Goal: Task Accomplishment & Management: Use online tool/utility

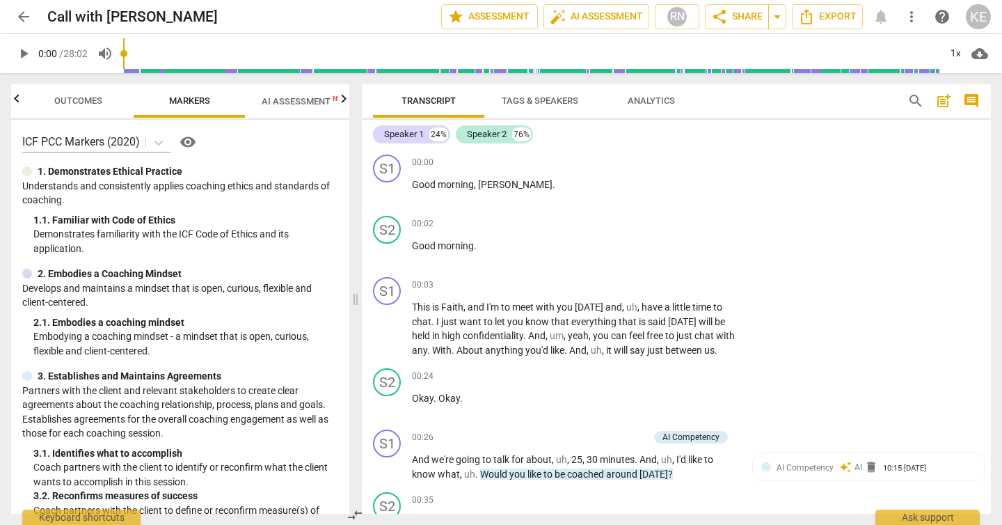
scroll to position [7069, 0]
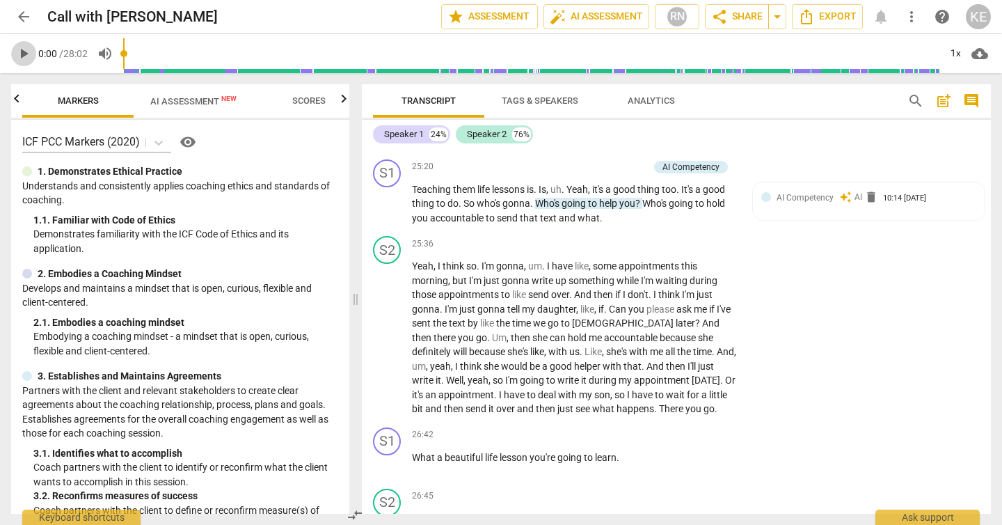
click at [29, 54] on span "play_arrow" at bounding box center [23, 53] width 17 height 17
click at [27, 54] on span "play_arrow" at bounding box center [23, 53] width 17 height 17
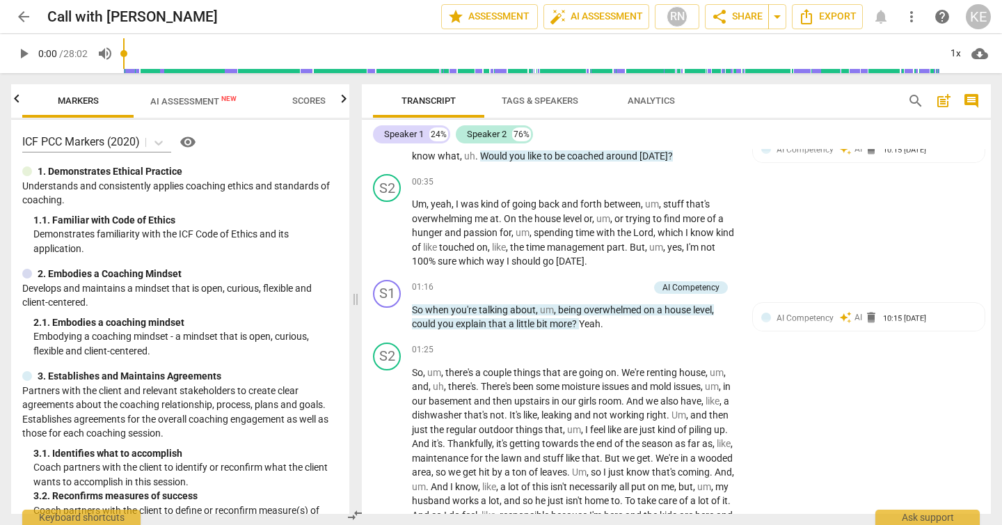
scroll to position [0, 0]
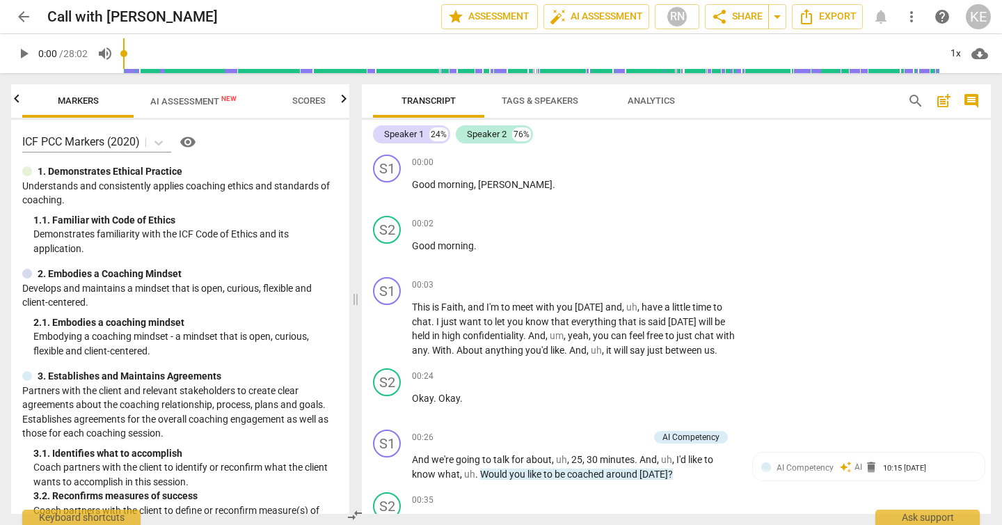
click at [26, 61] on span "play_arrow" at bounding box center [23, 53] width 17 height 17
type input "48"
click at [149, 54] on input "range" at bounding box center [531, 53] width 816 height 45
click at [24, 54] on span "play_arrow" at bounding box center [23, 53] width 17 height 17
click at [112, 54] on span "volume_up" at bounding box center [105, 53] width 17 height 17
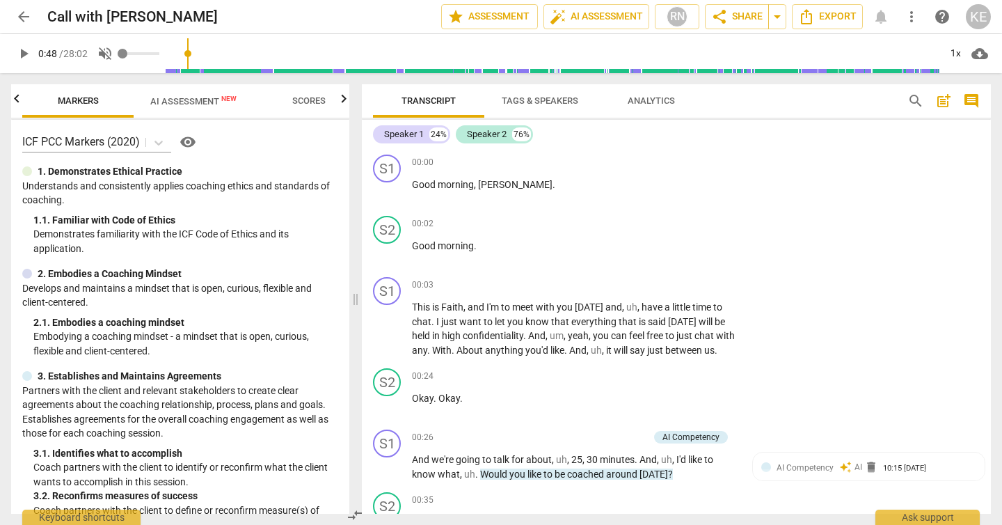
click at [112, 54] on span "volume_off" at bounding box center [105, 53] width 17 height 17
type input "1"
click at [25, 57] on span "play_arrow" at bounding box center [23, 53] width 17 height 17
click at [188, 139] on span "visibility" at bounding box center [188, 142] width 17 height 17
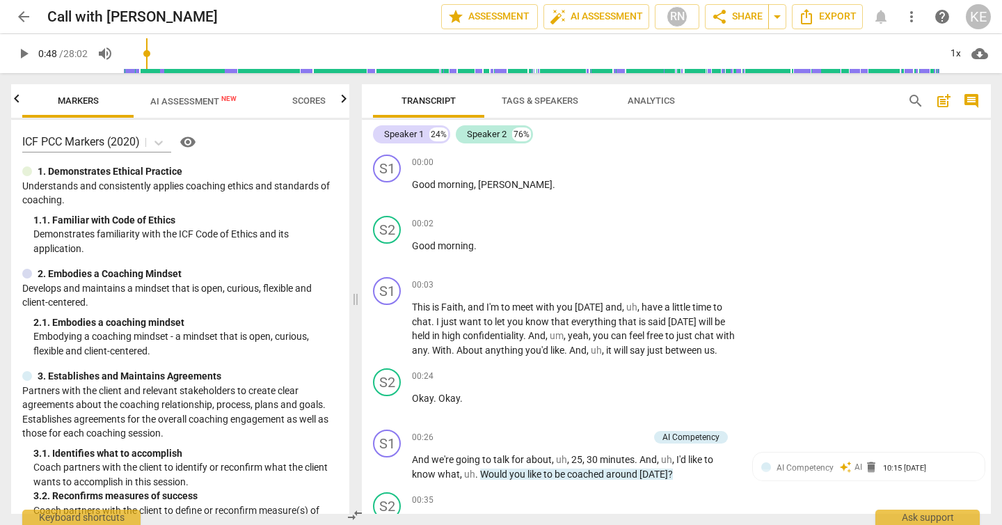
click at [28, 54] on span "play_arrow" at bounding box center [23, 53] width 17 height 17
click at [29, 17] on span "arrow_back" at bounding box center [23, 16] width 17 height 17
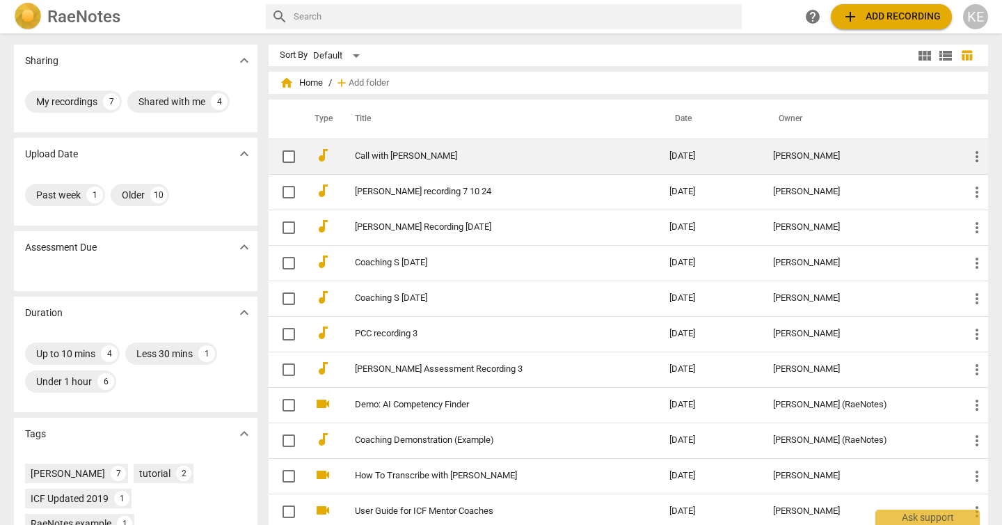
click at [415, 157] on link "Call with [PERSON_NAME]" at bounding box center [487, 156] width 264 height 10
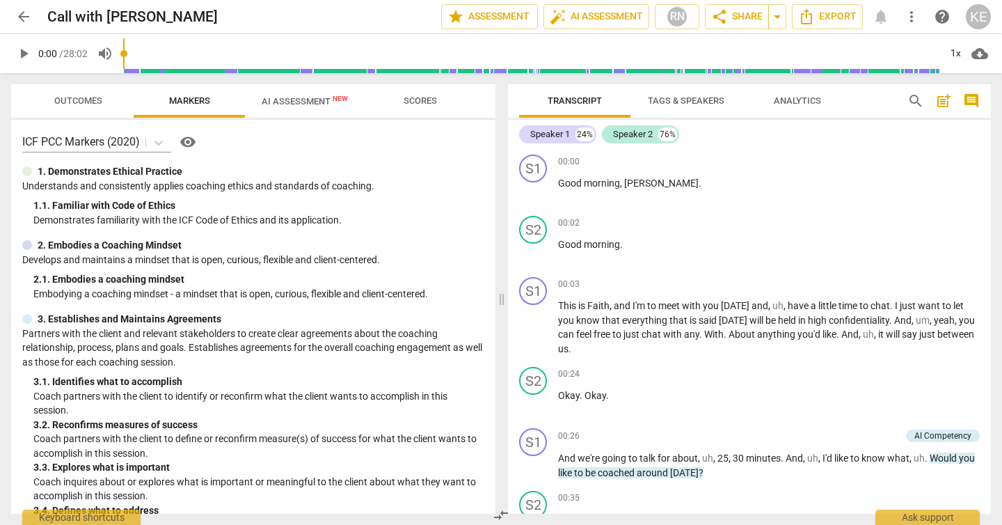
click at [24, 55] on span "play_arrow" at bounding box center [23, 53] width 17 height 17
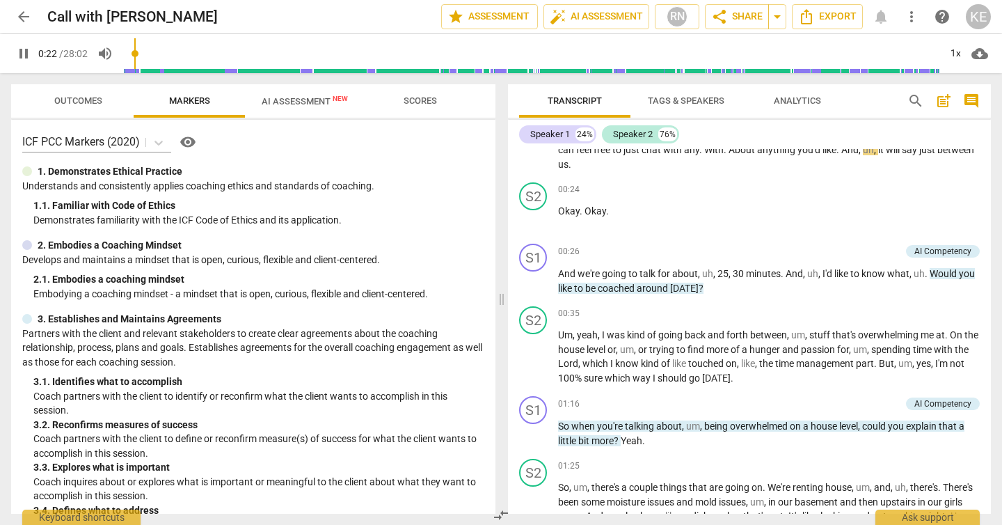
scroll to position [166, 0]
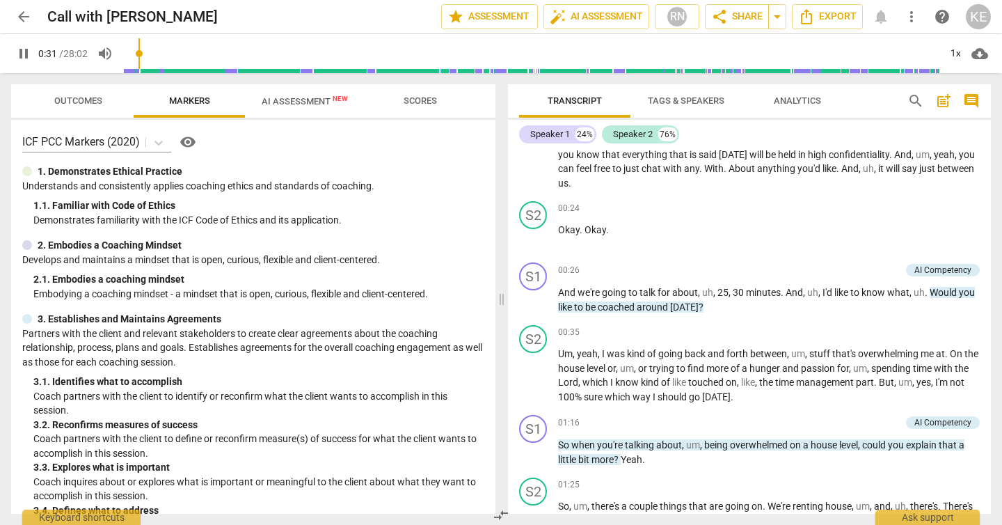
type input "32"
type input "33"
click at [926, 209] on p "Add competency" at bounding box center [947, 209] width 66 height 13
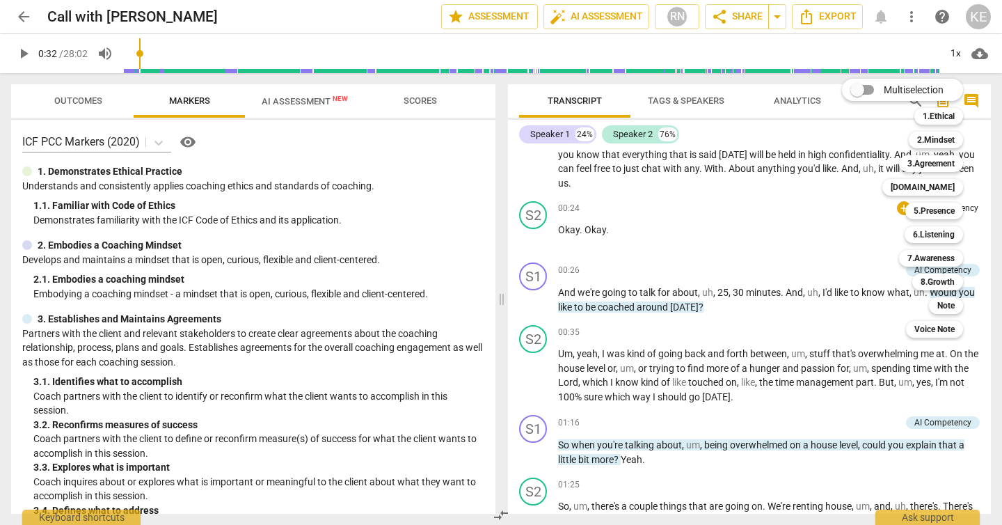
click at [811, 212] on div at bounding box center [501, 262] width 1002 height 525
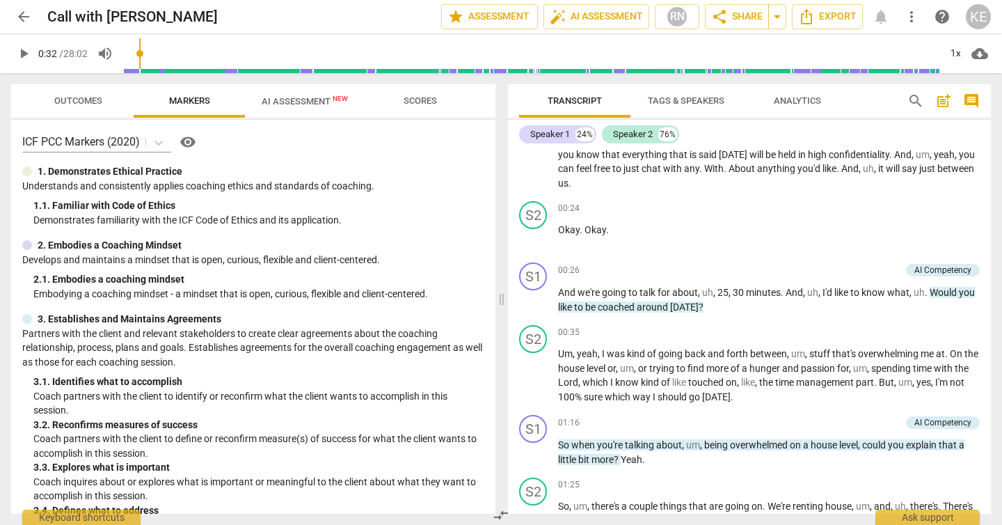
click at [949, 106] on span "post_add" at bounding box center [943, 101] width 17 height 17
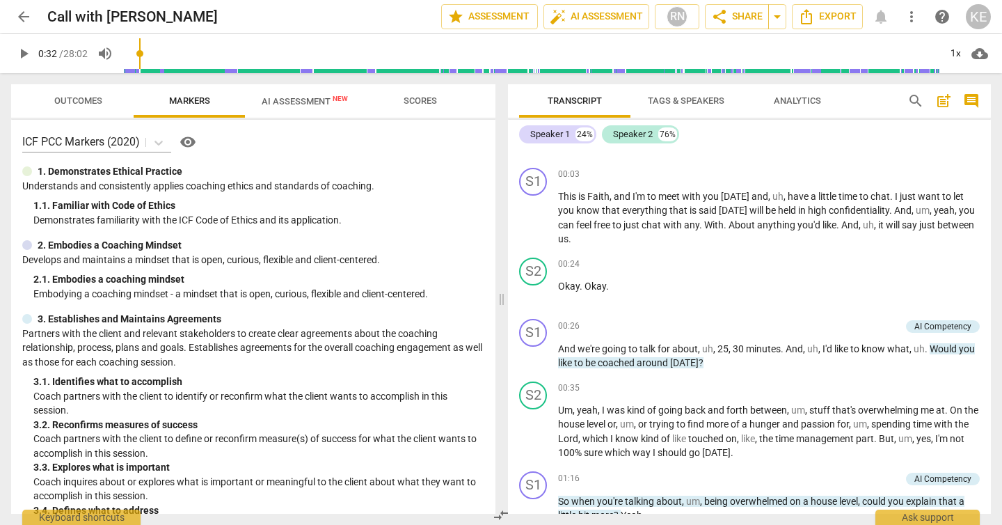
scroll to position [31, 0]
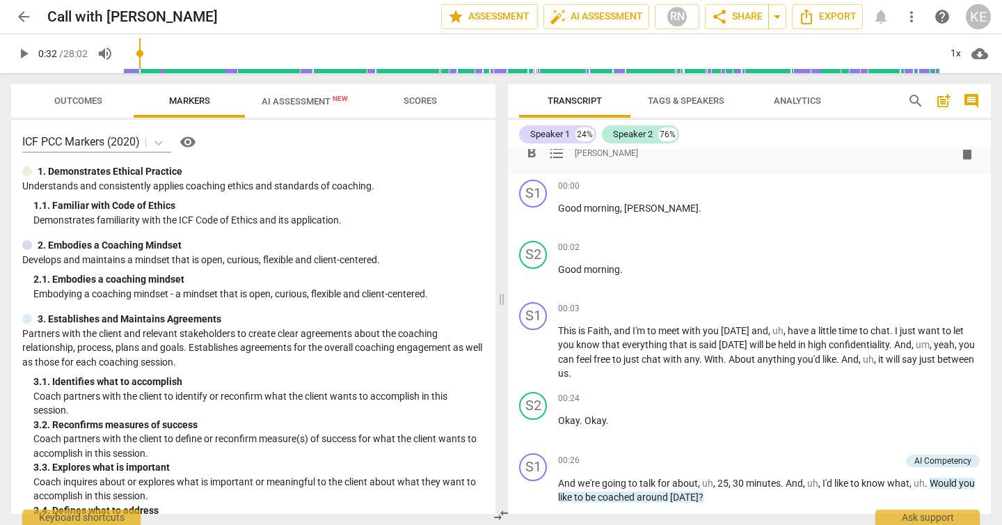
click at [949, 106] on span "post_add" at bounding box center [943, 101] width 17 height 17
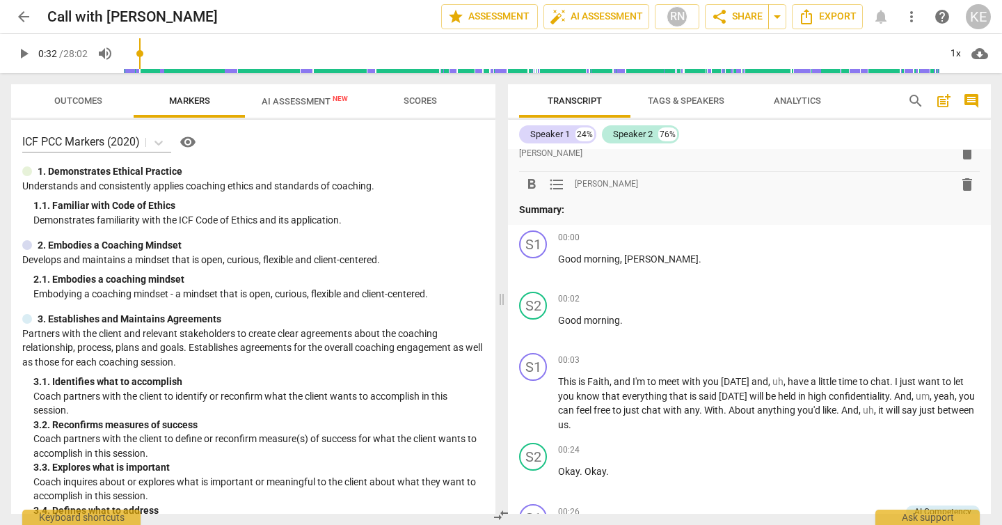
click at [560, 191] on span "format_list_bulleted" at bounding box center [556, 184] width 17 height 17
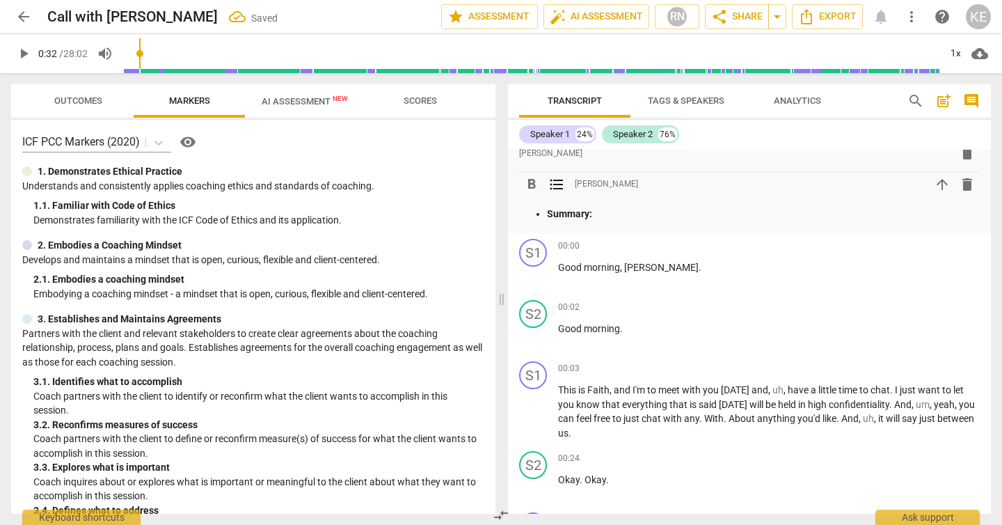
click at [961, 185] on span "delete" at bounding box center [967, 184] width 17 height 17
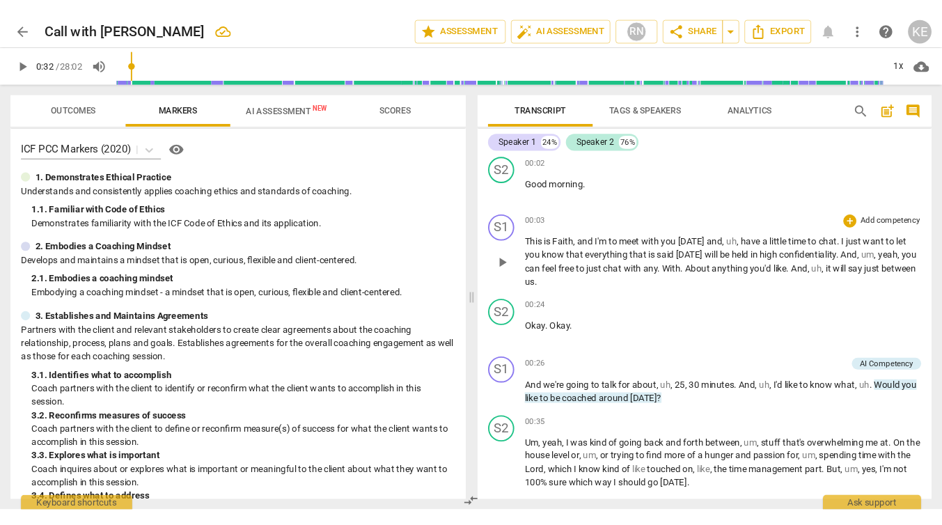
scroll to position [123, 0]
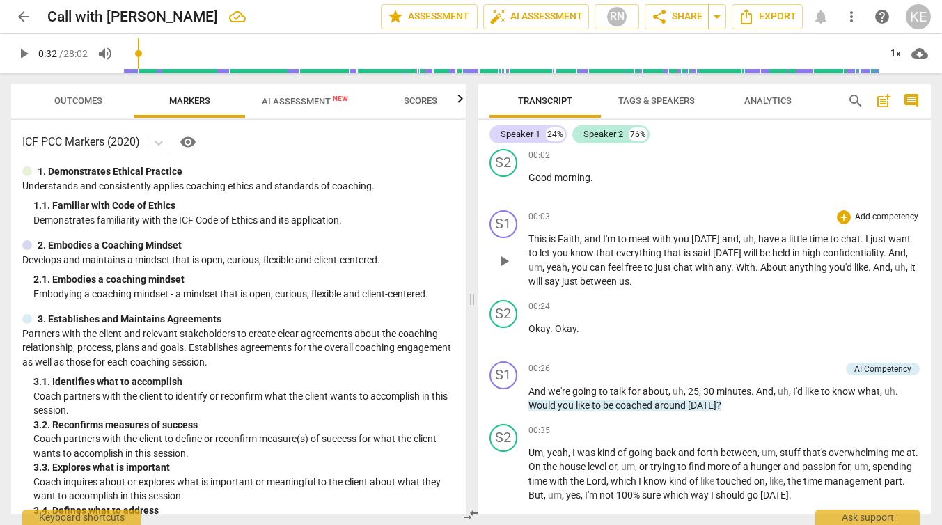
click at [544, 291] on div "S1 play_arrow pause 00:03 + Add competency keyboard_arrow_right This is Faith ,…" at bounding box center [704, 250] width 453 height 90
click at [576, 322] on p "Okay . Okay ." at bounding box center [724, 329] width 392 height 15
click at [878, 269] on span "And" at bounding box center [881, 267] width 17 height 11
click at [882, 102] on span "post_add" at bounding box center [883, 101] width 17 height 17
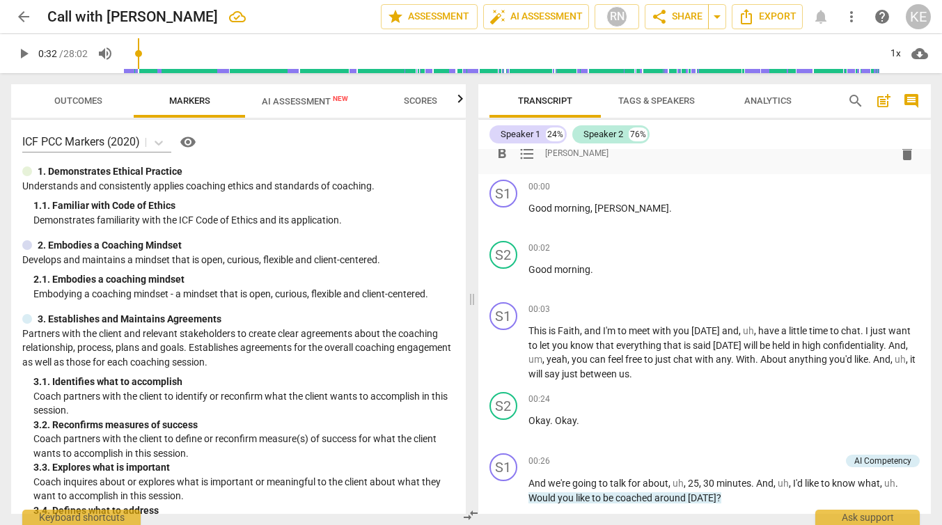
click at [571, 161] on div "format_bold format_list_bulleted [PERSON_NAME] delete" at bounding box center [704, 153] width 431 height 25
click at [532, 155] on span "format_list_bulleted" at bounding box center [526, 153] width 17 height 17
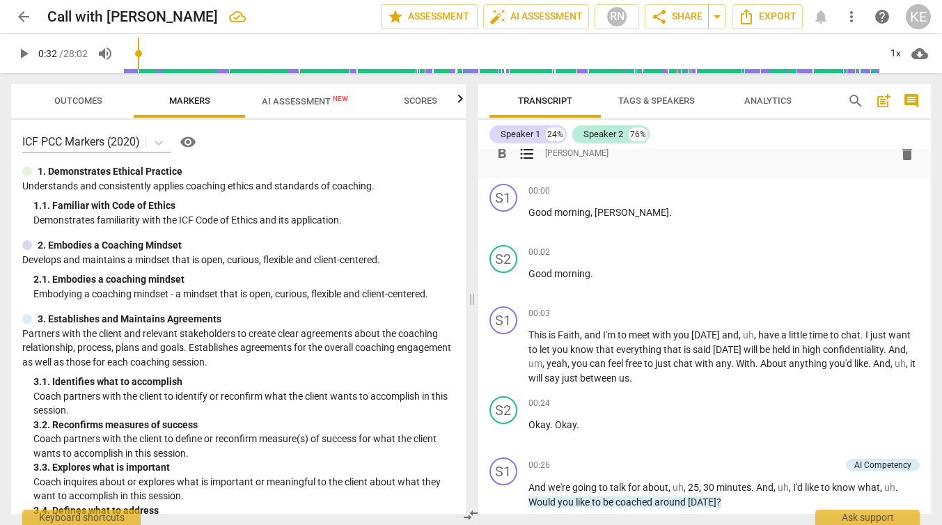
click at [578, 161] on div "format_bold format_list_bulleted [PERSON_NAME] delete" at bounding box center [704, 153] width 431 height 25
click at [578, 155] on span "[PERSON_NAME]" at bounding box center [576, 154] width 63 height 12
click at [875, 151] on span "arrow_upward" at bounding box center [881, 153] width 17 height 17
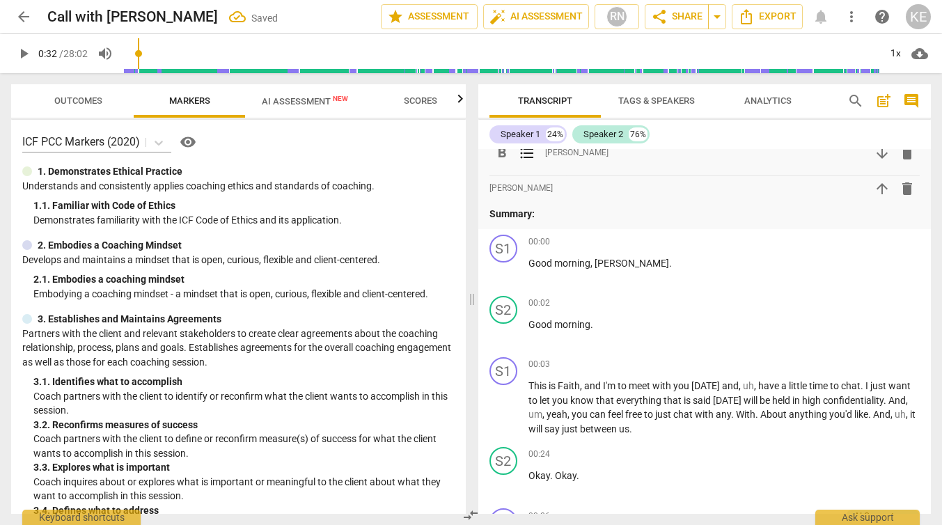
click at [875, 151] on span "arrow_downward" at bounding box center [881, 153] width 17 height 17
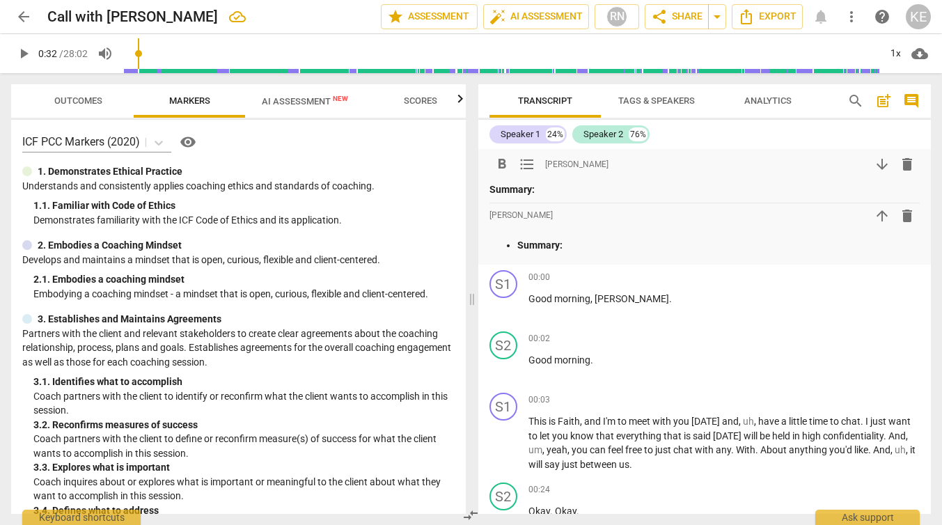
click at [546, 191] on p "Summary:" at bounding box center [704, 189] width 431 height 15
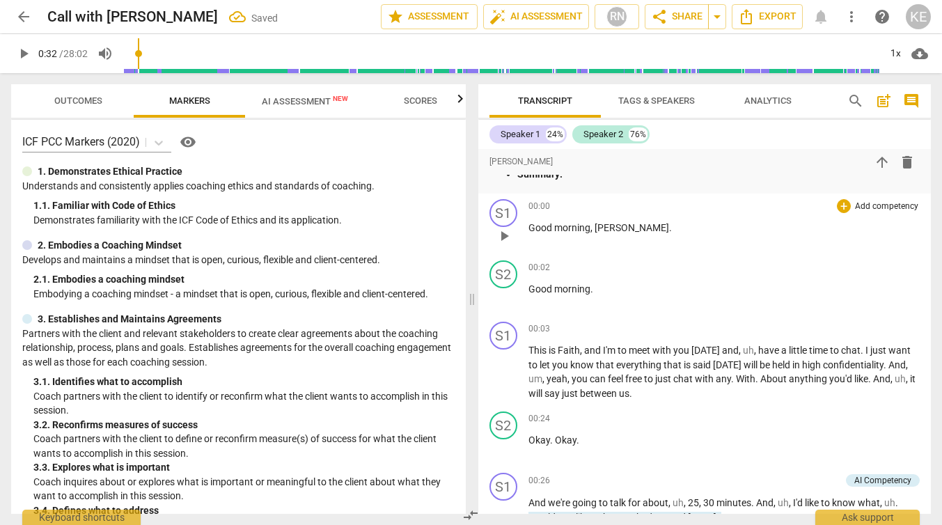
scroll to position [114, 0]
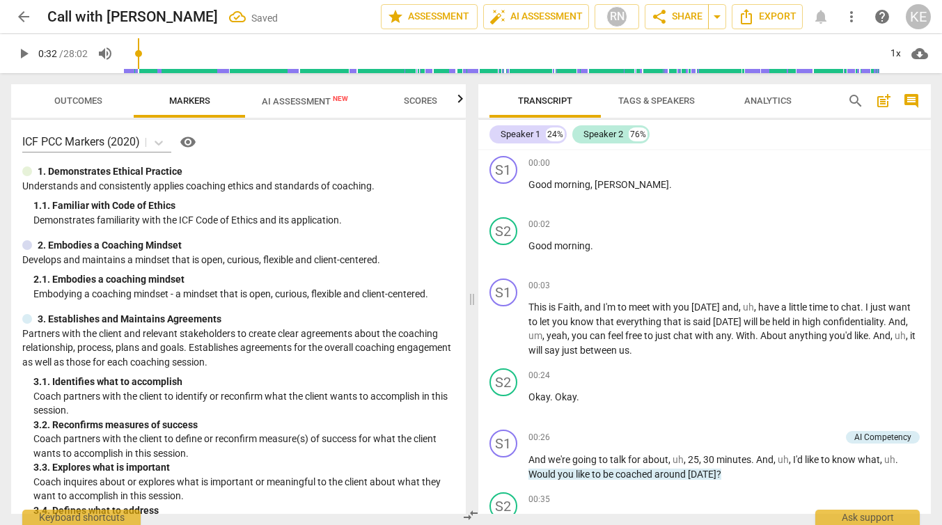
click at [25, 55] on span "play_arrow" at bounding box center [23, 53] width 17 height 17
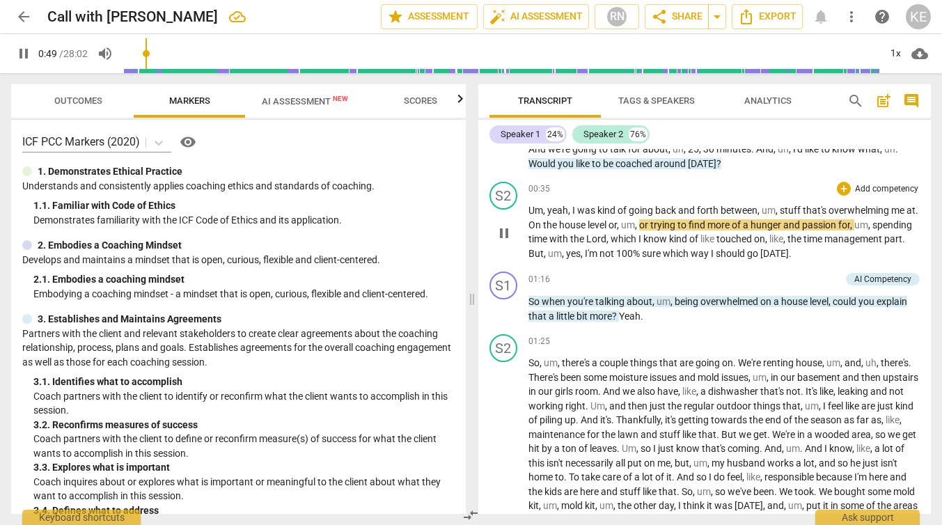
scroll to position [427, 0]
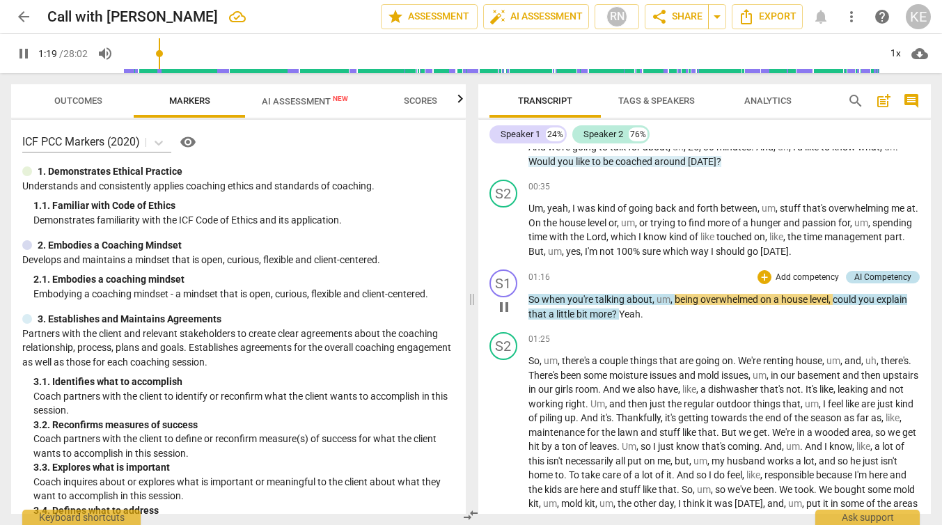
click at [874, 276] on div "AI Competency" at bounding box center [882, 277] width 57 height 13
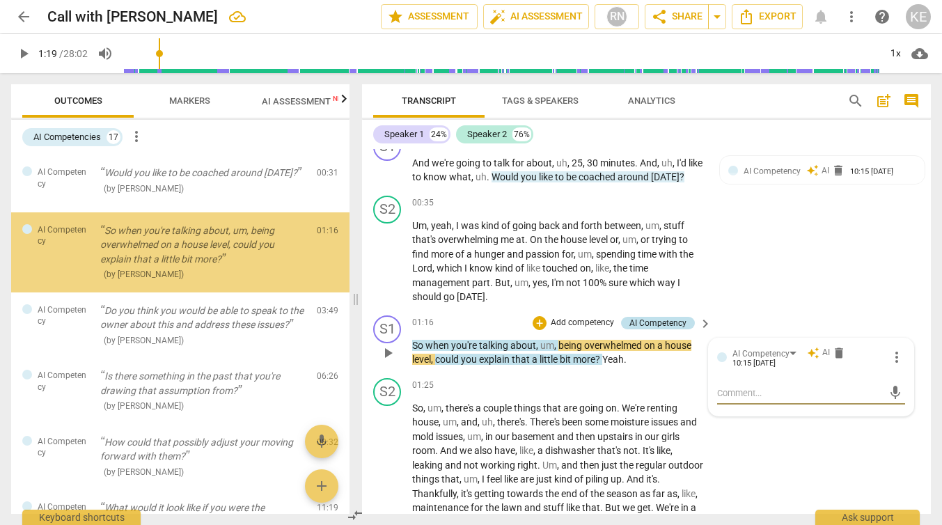
scroll to position [450, 0]
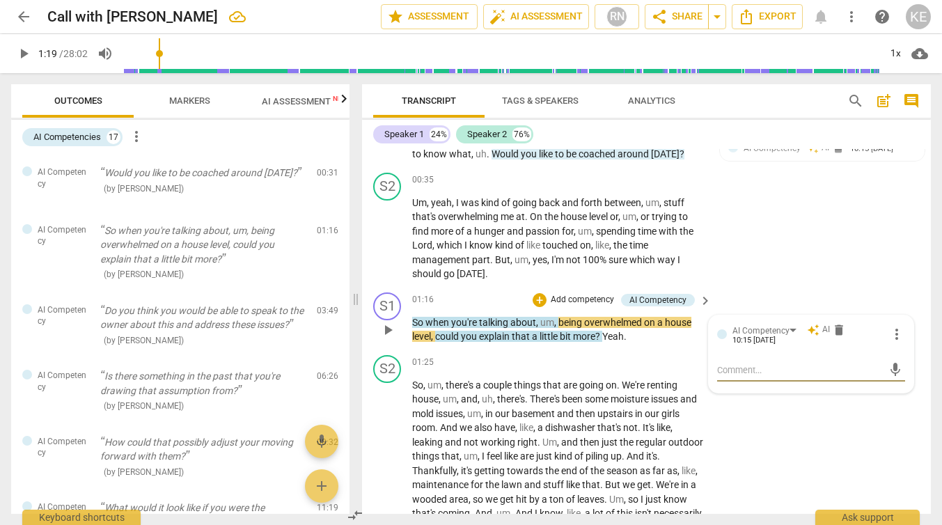
click at [748, 368] on textarea at bounding box center [800, 369] width 166 height 13
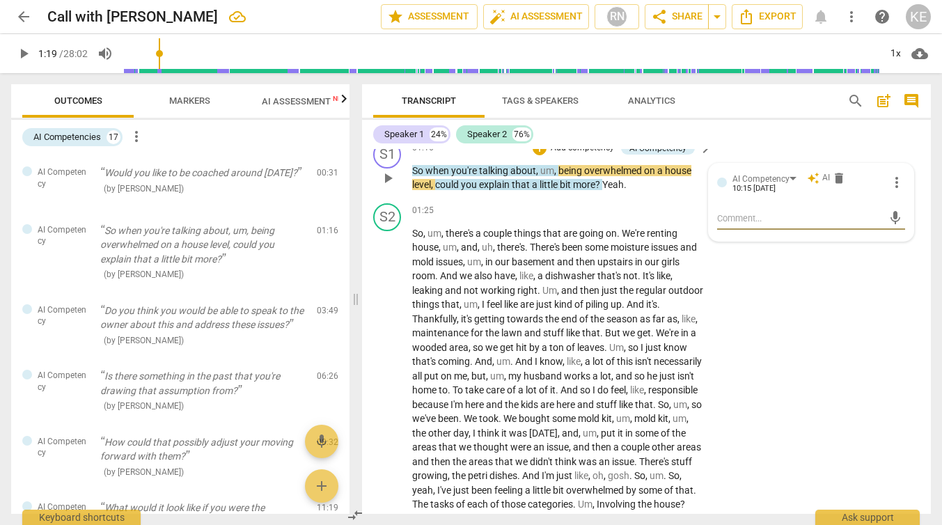
scroll to position [604, 0]
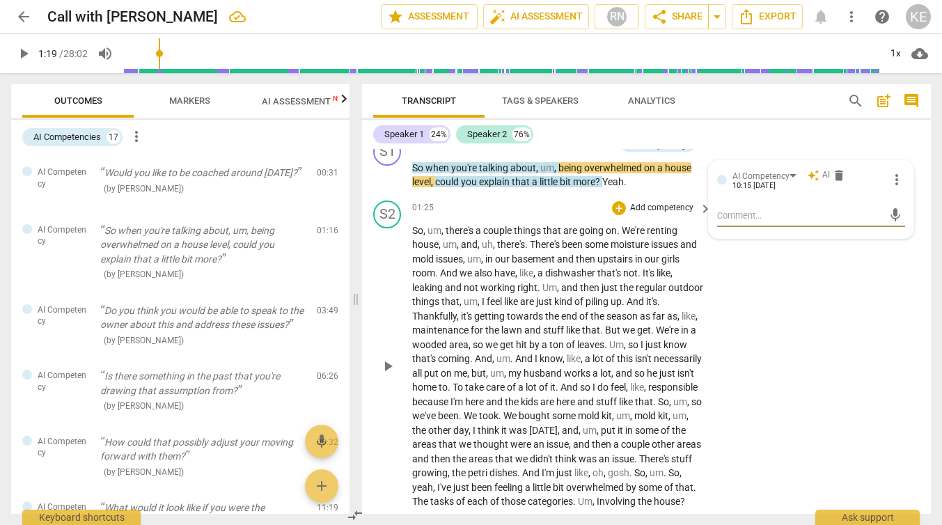
click at [472, 232] on span "there's" at bounding box center [460, 230] width 30 height 11
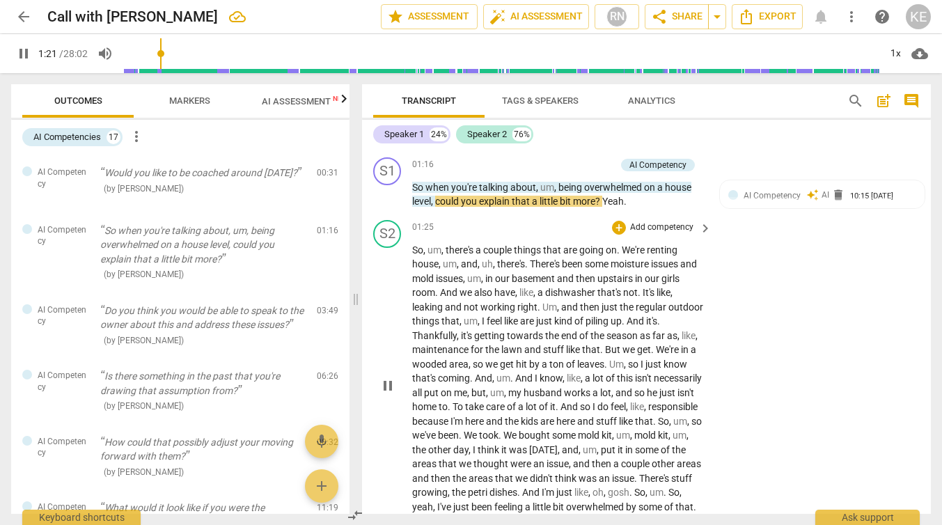
scroll to position [580, 0]
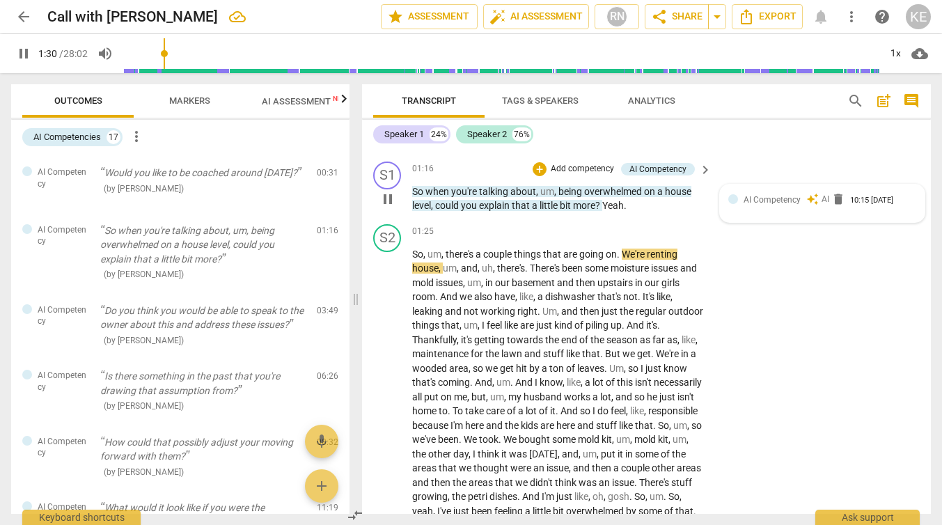
click at [784, 198] on span "AI Competency" at bounding box center [771, 200] width 57 height 10
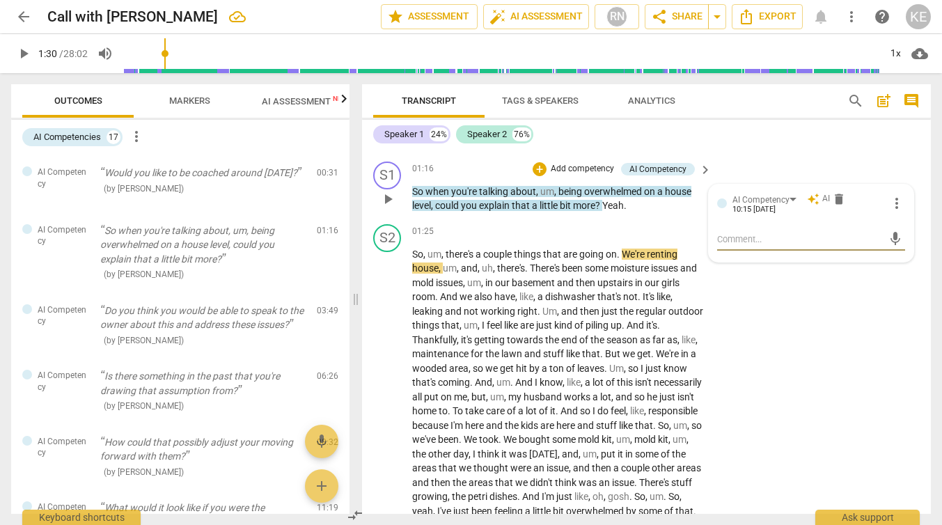
click at [809, 200] on span "auto_awesome" at bounding box center [813, 199] width 13 height 13
click at [718, 200] on div at bounding box center [722, 203] width 10 height 10
click at [290, 104] on span "AI Assessment New" at bounding box center [305, 101] width 86 height 10
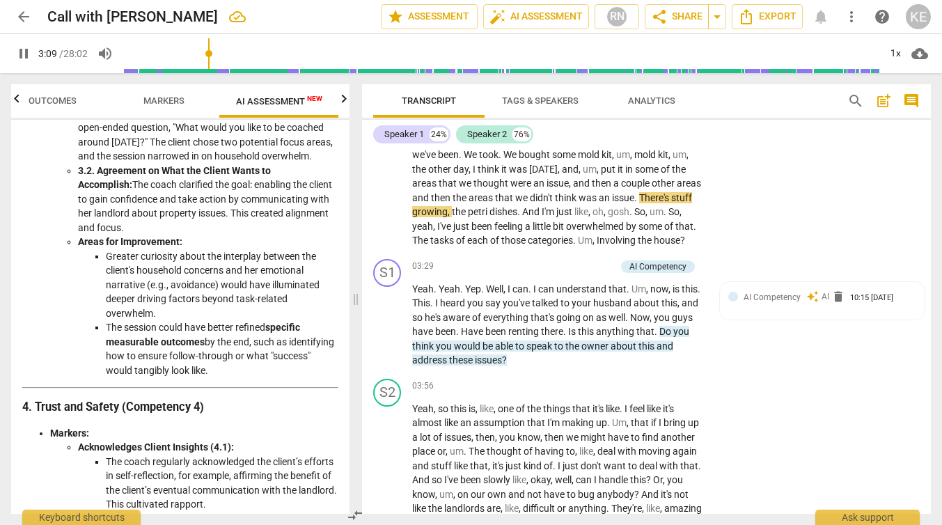
scroll to position [669, 0]
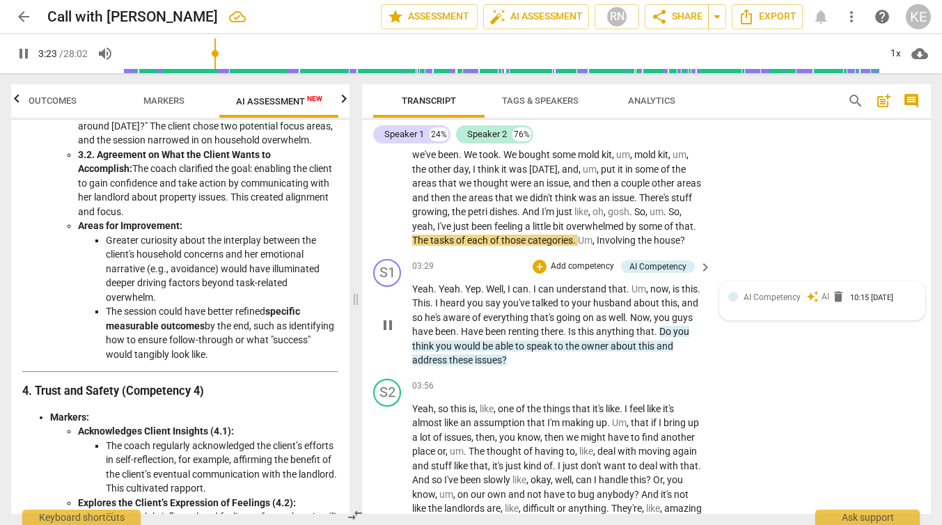
click at [758, 302] on span "AI Competency" at bounding box center [771, 297] width 57 height 10
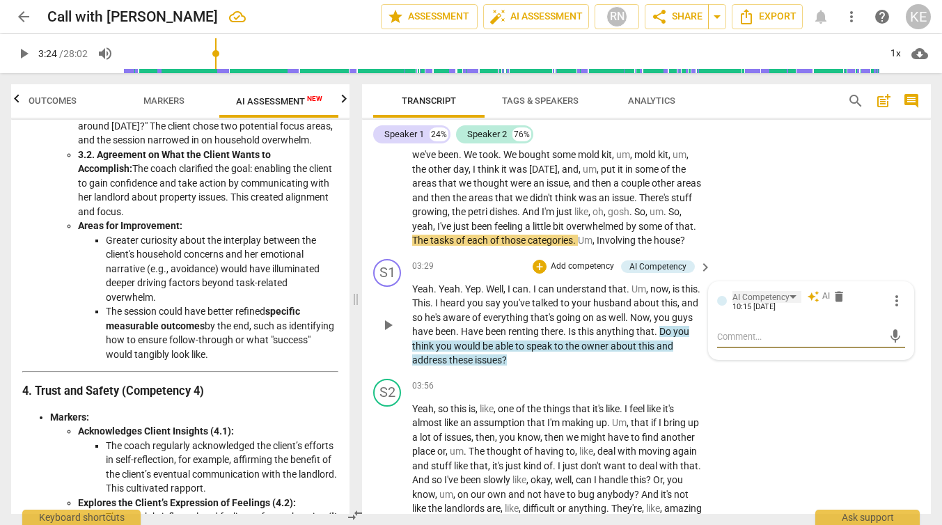
click at [758, 304] on div "AI Competency" at bounding box center [760, 297] width 57 height 13
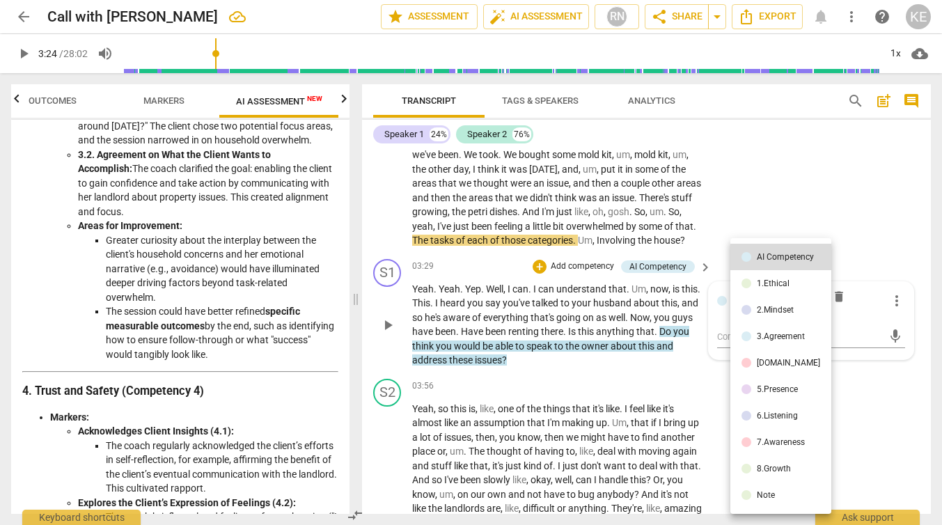
click at [790, 187] on div at bounding box center [471, 262] width 942 height 525
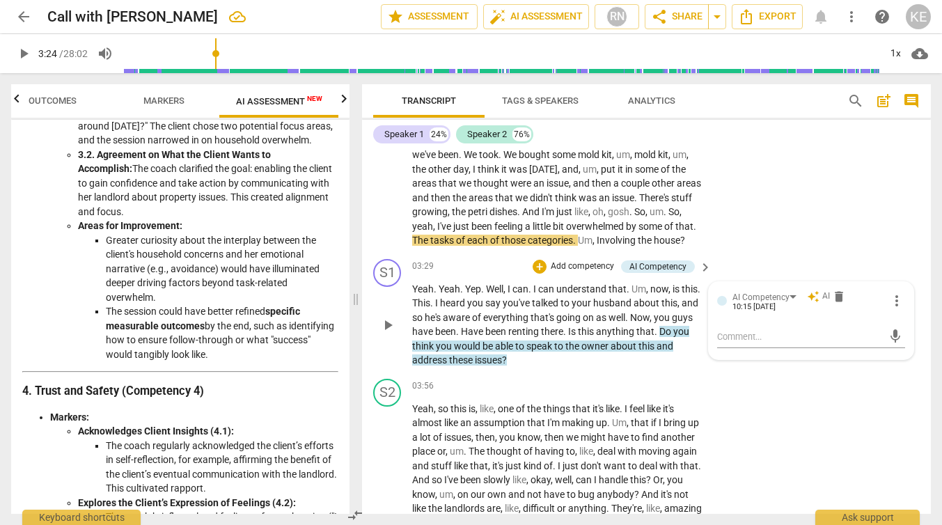
click at [15, 55] on span "play_arrow" at bounding box center [23, 53] width 17 height 17
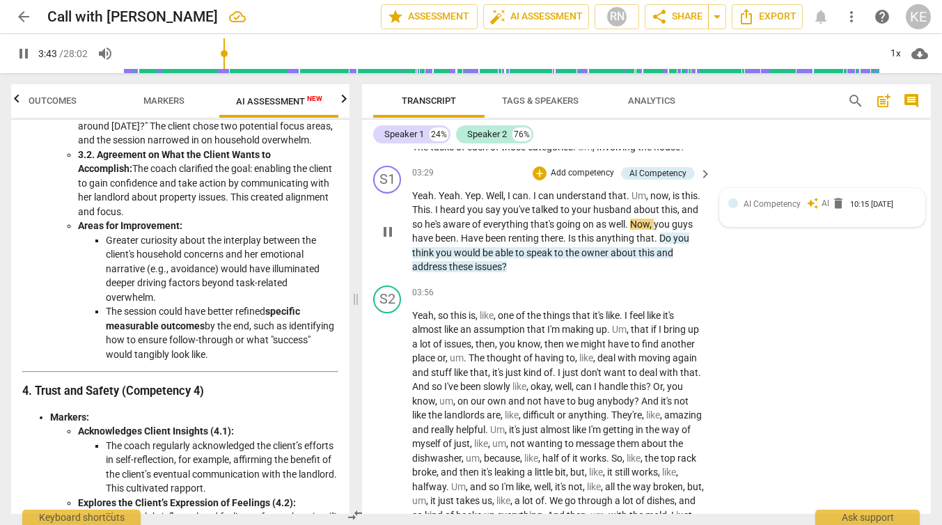
scroll to position [961, 0]
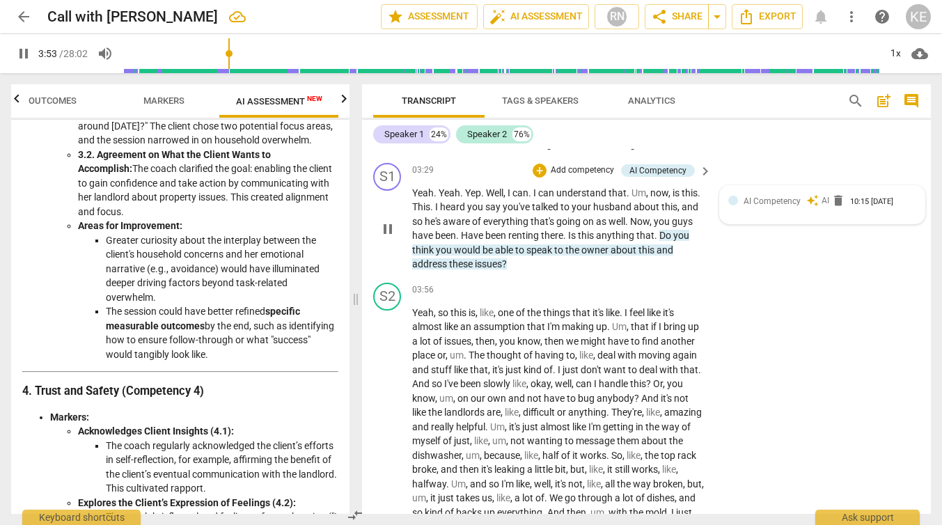
click at [385, 237] on span "pause" at bounding box center [387, 229] width 17 height 17
type input "234"
click at [560, 177] on p "Add competency" at bounding box center [582, 170] width 66 height 13
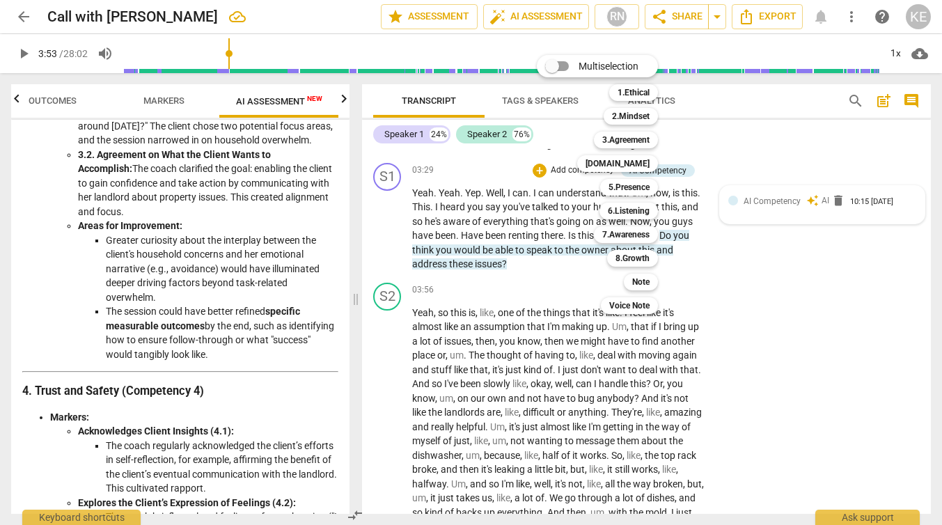
click at [735, 138] on div at bounding box center [471, 262] width 942 height 525
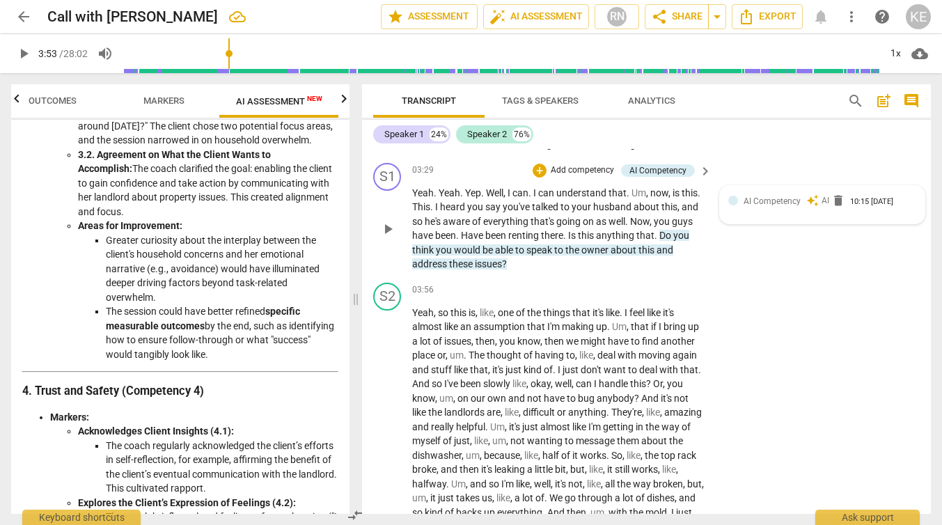
click at [561, 177] on p "Add competency" at bounding box center [582, 170] width 66 height 13
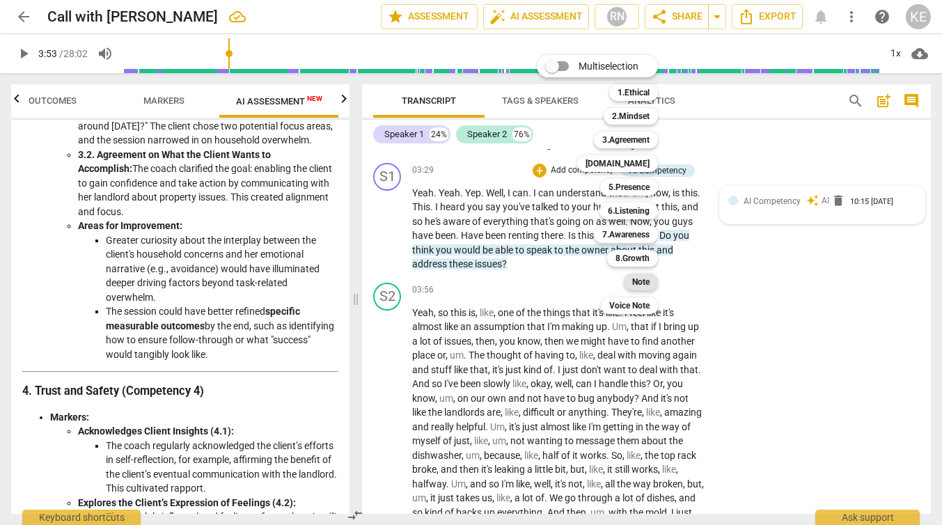
click at [646, 284] on b "Note" at bounding box center [640, 281] width 17 height 17
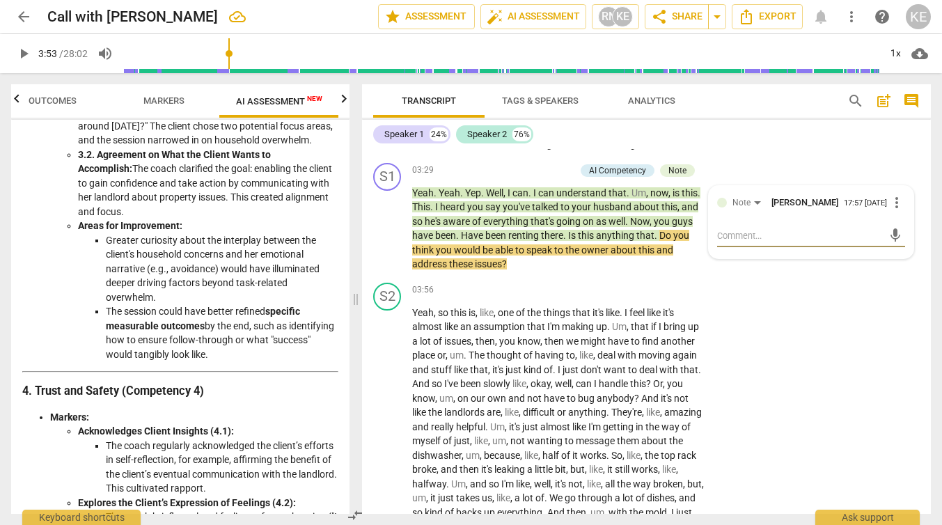
type textarea "T"
type textarea "Th"
type textarea "Thi"
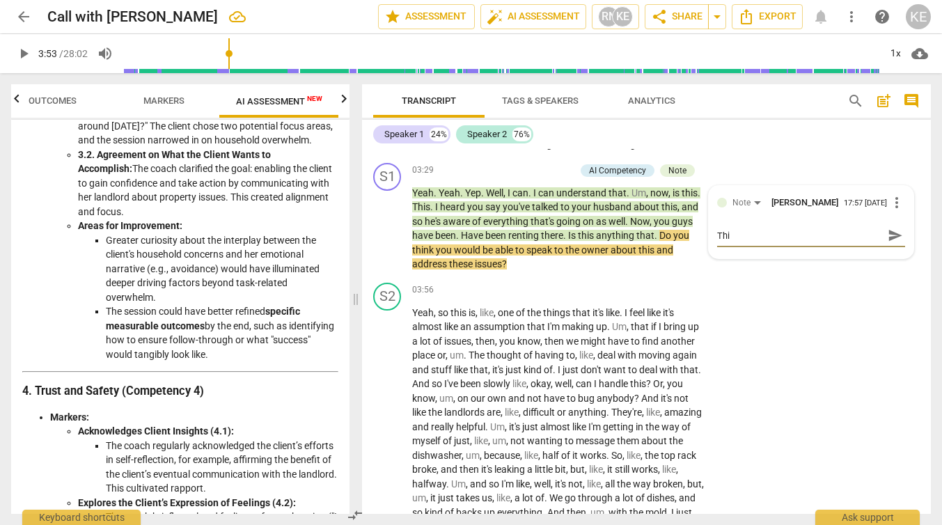
type textarea "This"
type textarea "This i"
type textarea "This is"
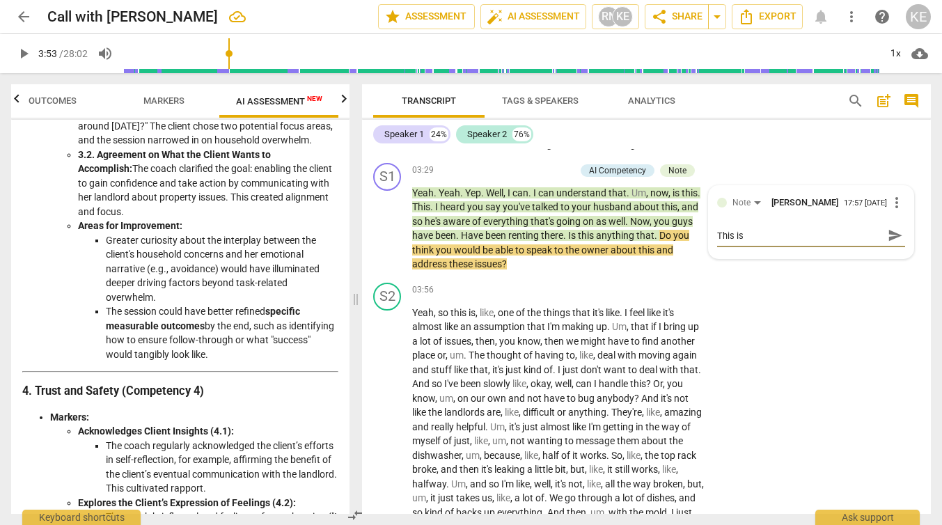
type textarea "This is"
type textarea "This is a"
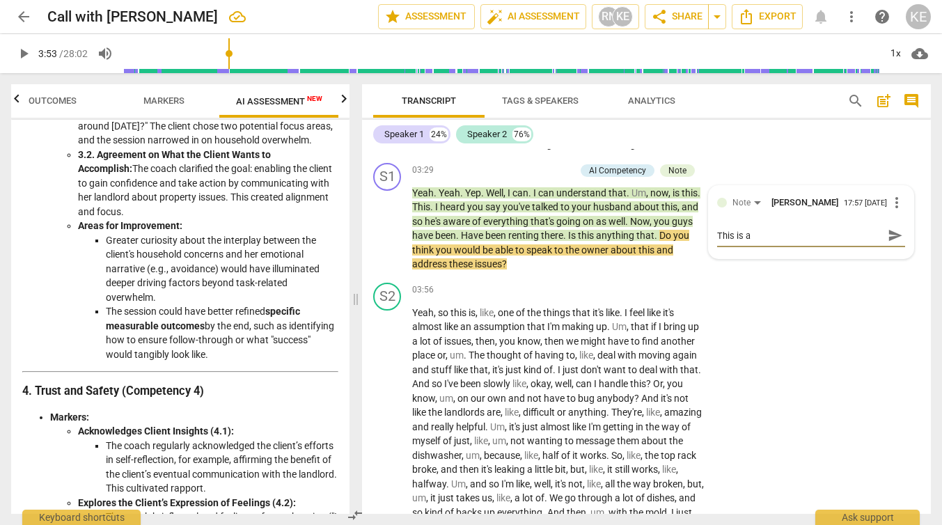
type textarea "This is a"
type textarea "This is a l"
type textarea "This is a le"
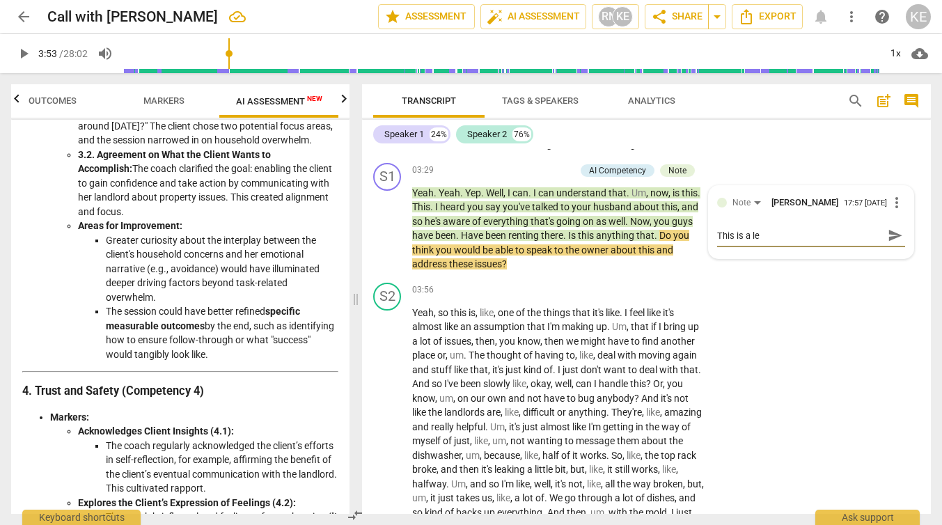
type textarea "This is a lea"
type textarea "This is a lead"
type textarea "This is a leadi"
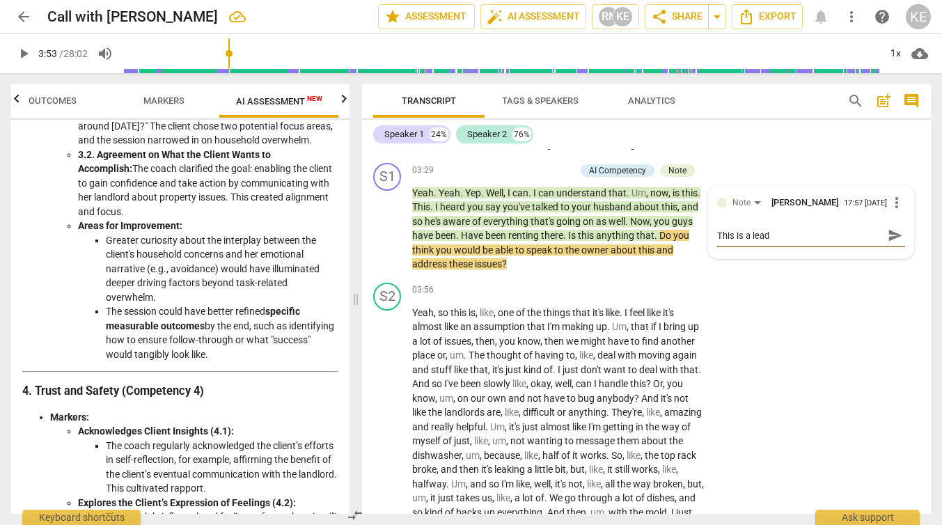
type textarea "This is a leadi"
type textarea "This is a leadin"
type textarea "This is a leading"
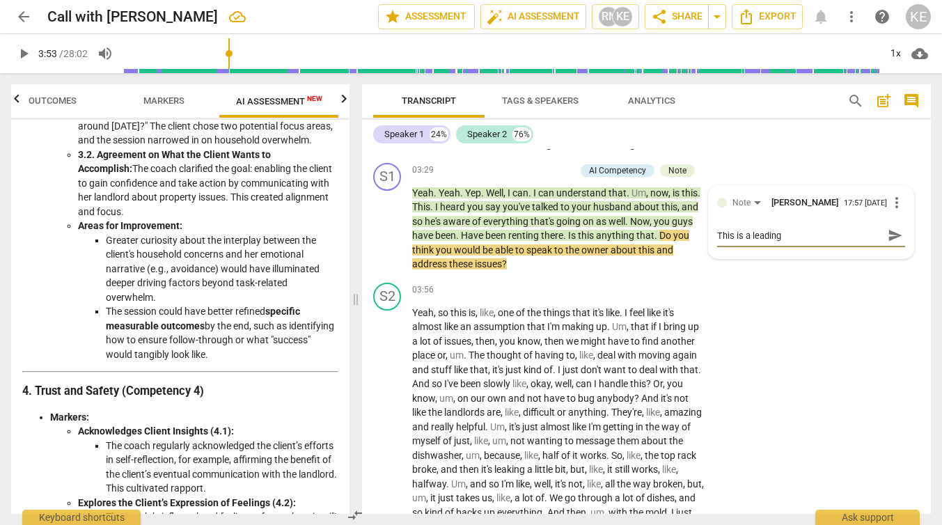
type textarea "This is a leadin"
type textarea "This is a leadi"
type textarea "This is a lead"
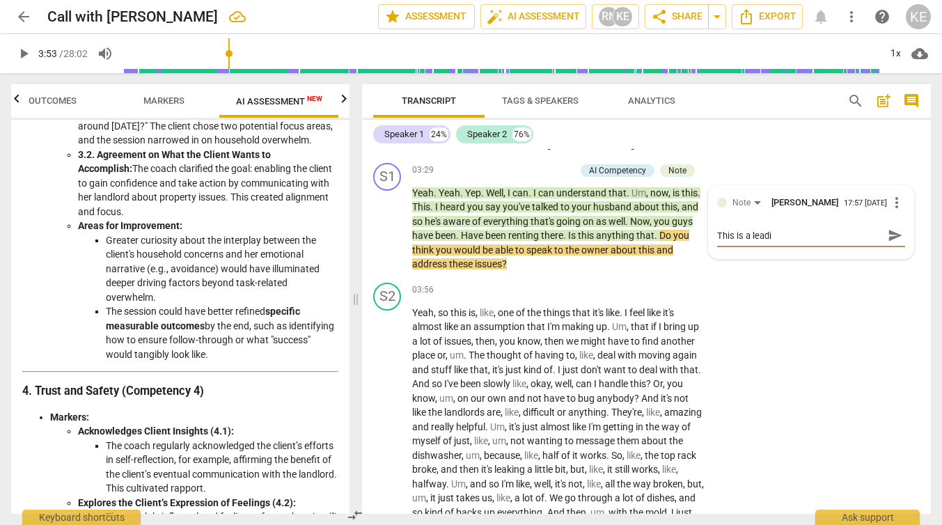
type textarea "This is a lead"
type textarea "This is a lea"
type textarea "This is a le"
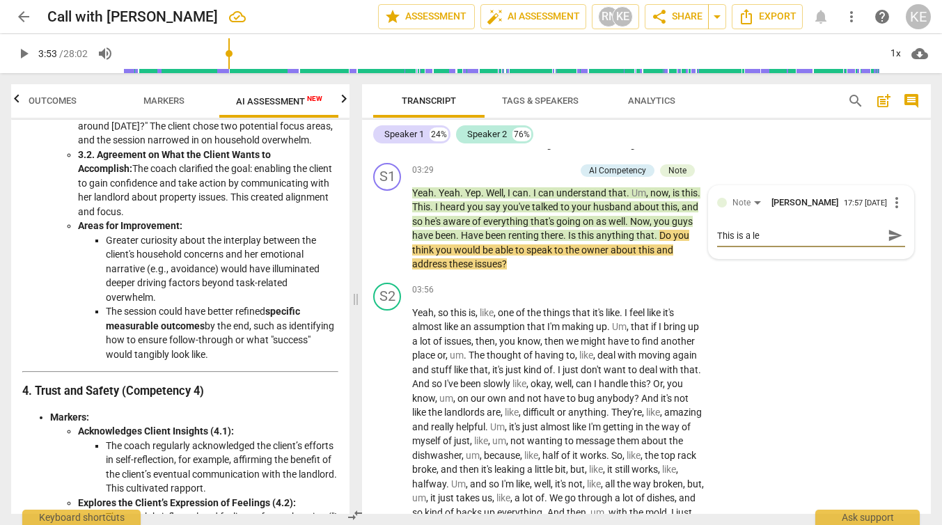
type textarea "This is a l"
type textarea "This is a"
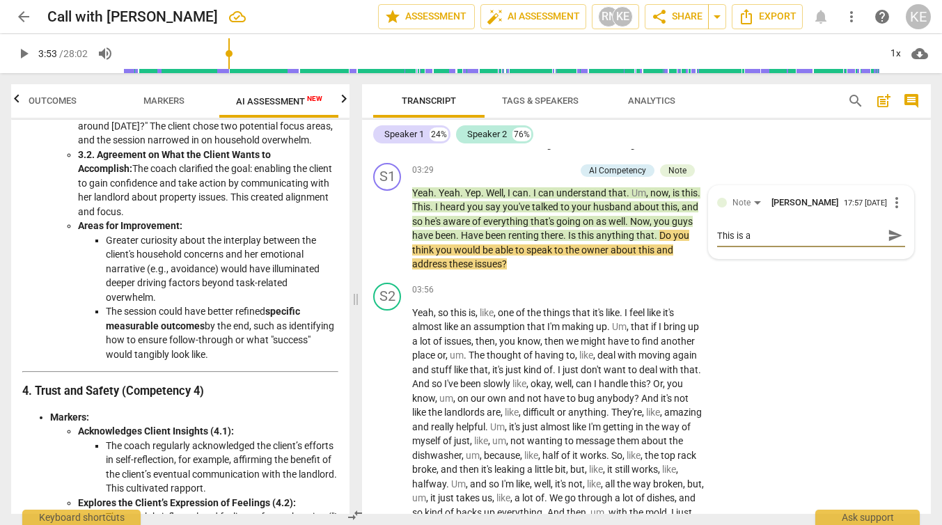
type textarea "This is a"
type textarea "This is"
type textarea "This is l"
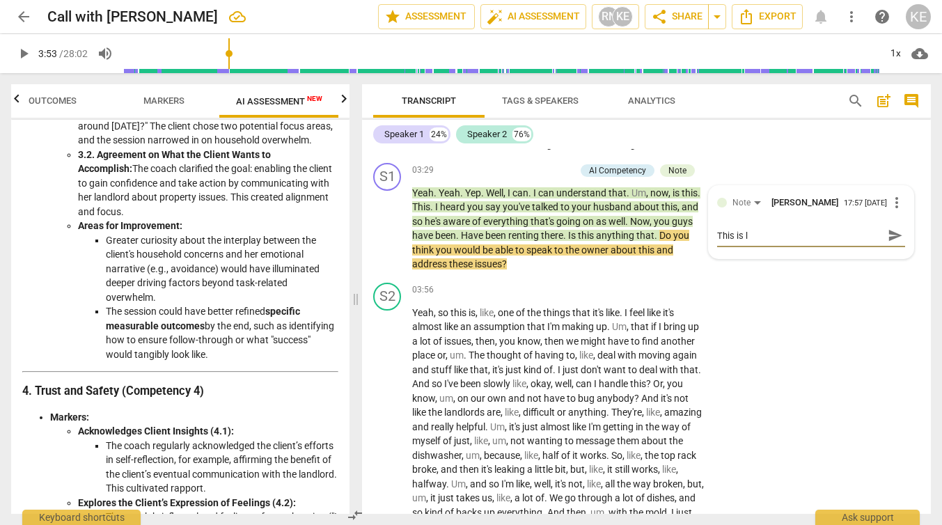
type textarea "This is le"
type textarea "This is lea"
type textarea "This is lead"
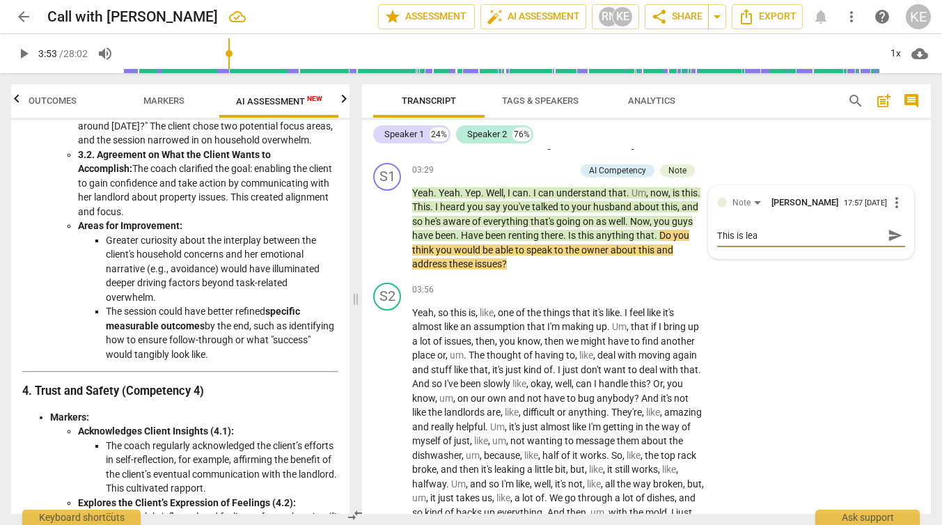
type textarea "This is lead"
type textarea "This is leadi"
type textarea "This is leadin"
type textarea "This is leading"
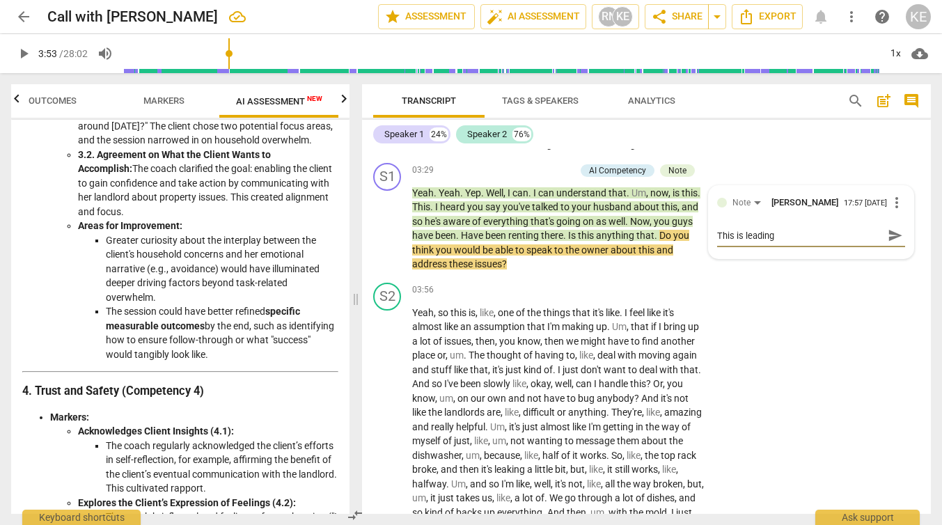
type textarea "This is leading"
type textarea "This is leading -"
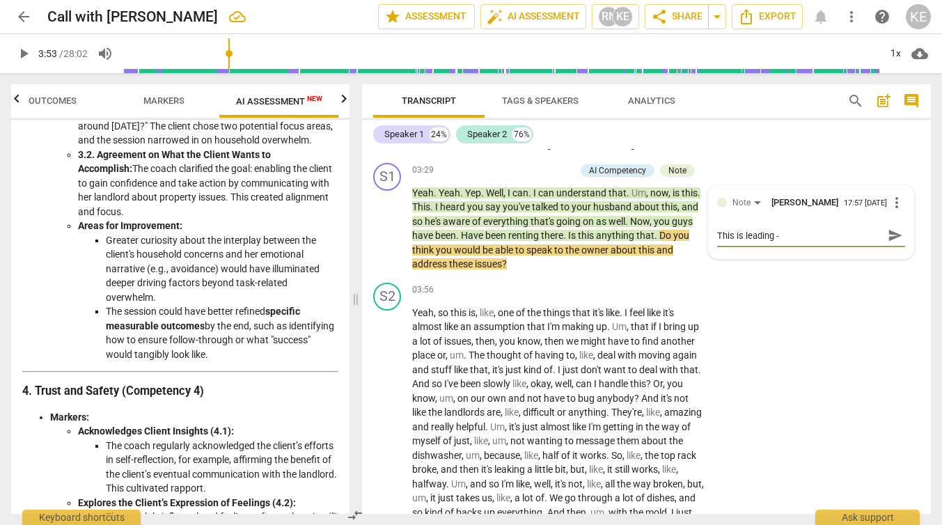
type textarea "This is leading -"
type textarea "This is leading - ""
type textarea "This is leading - "s"
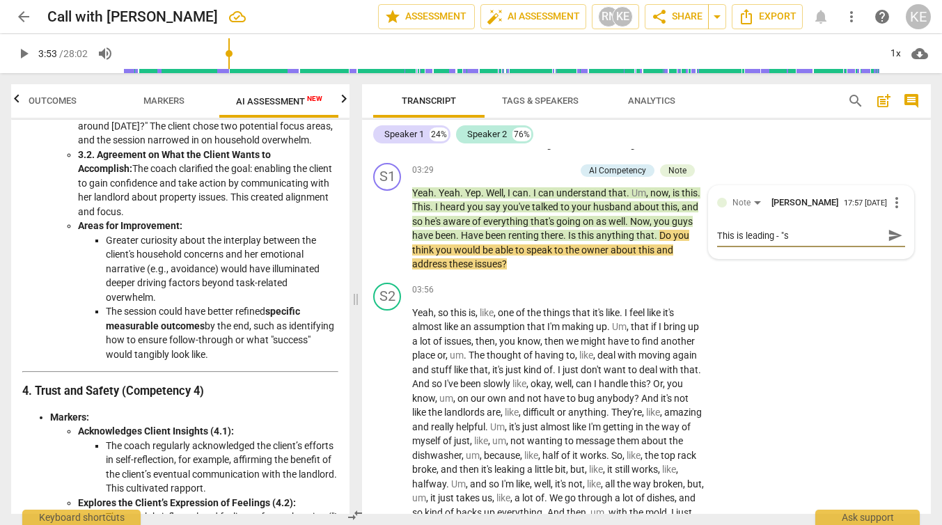
type textarea "This is leading - ""
type textarea "This is leading - "s"
type textarea "This is leading - "sp"
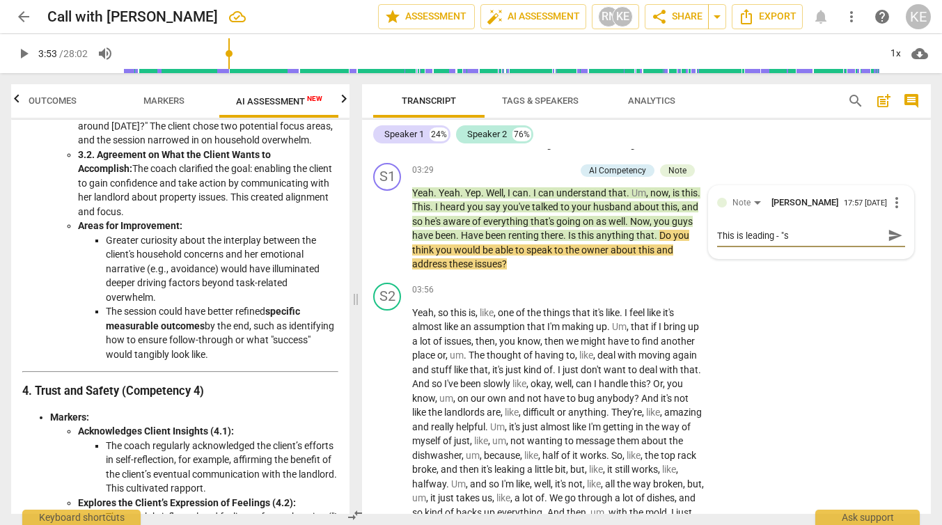
type textarea "This is leading - "sp"
type textarea "This is leading - "spe"
type textarea "This is leading - "spea"
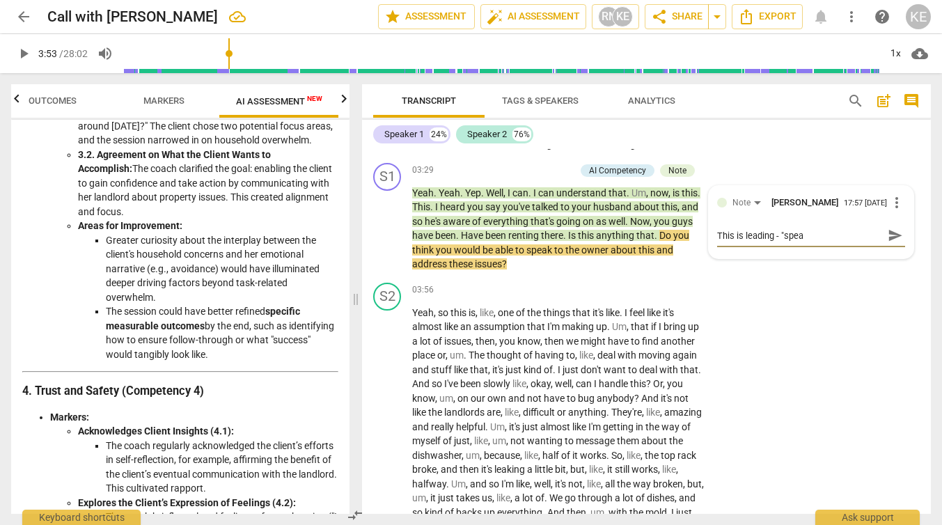
type textarea "This is leading - "speak"
type textarea "This is leading - "speak t"
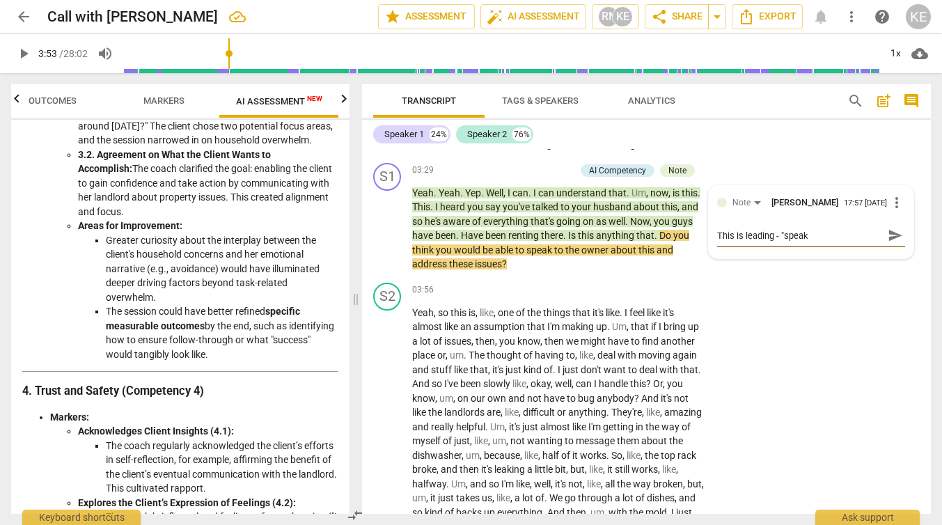
type textarea "This is leading - "speak t"
type textarea "This is leading - "speak to"
type textarea "This is leading - "speak to t"
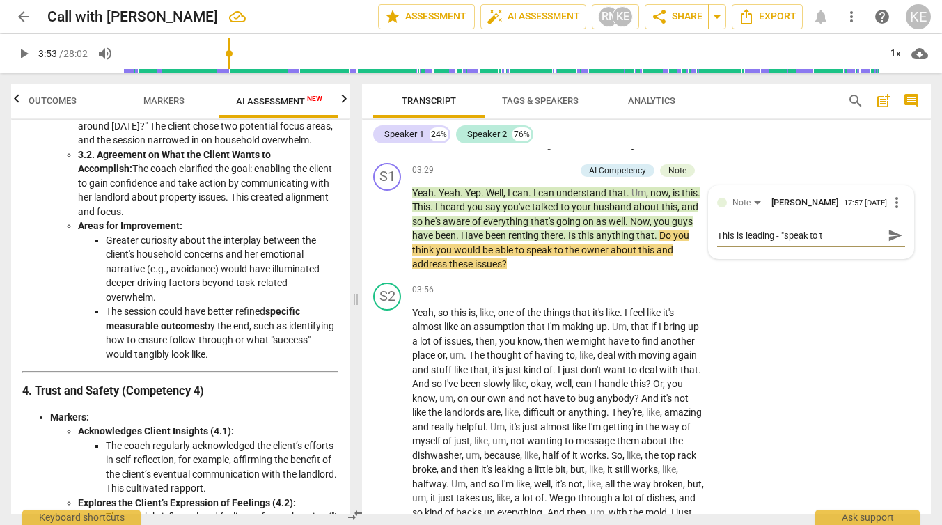
type textarea "This is leading - "speak to th"
type textarea "This is leading - "speak to the"
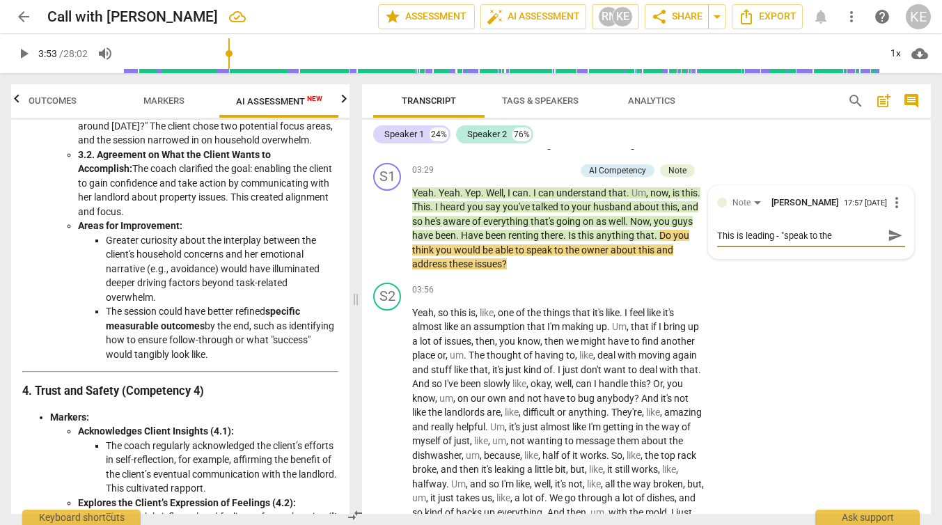
type textarea "This is leading - "speak to the"
type textarea "This is leading - "speak to the o"
type textarea "This is leading - "speak to the ow"
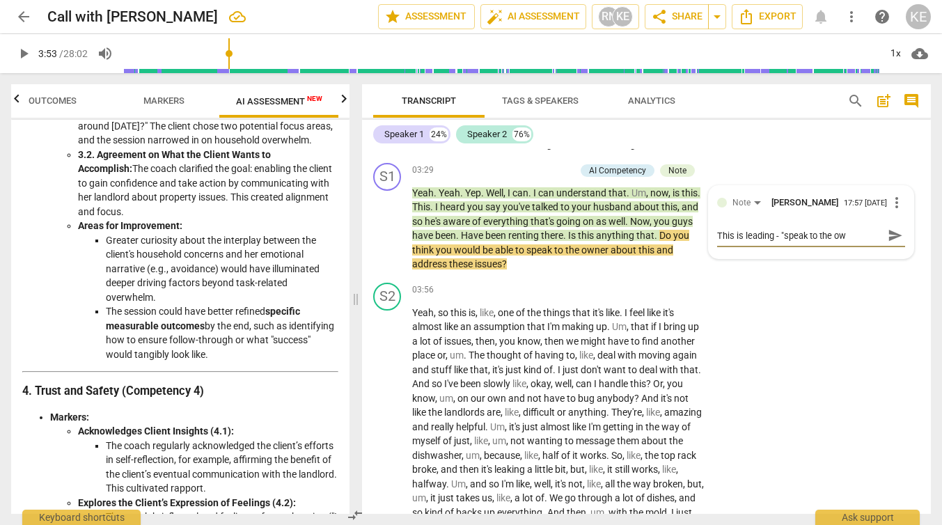
type textarea "This is leading - "speak to the own"
type textarea "This is leading - "speak to the owne"
type textarea "This is leading - "speak to the owner"
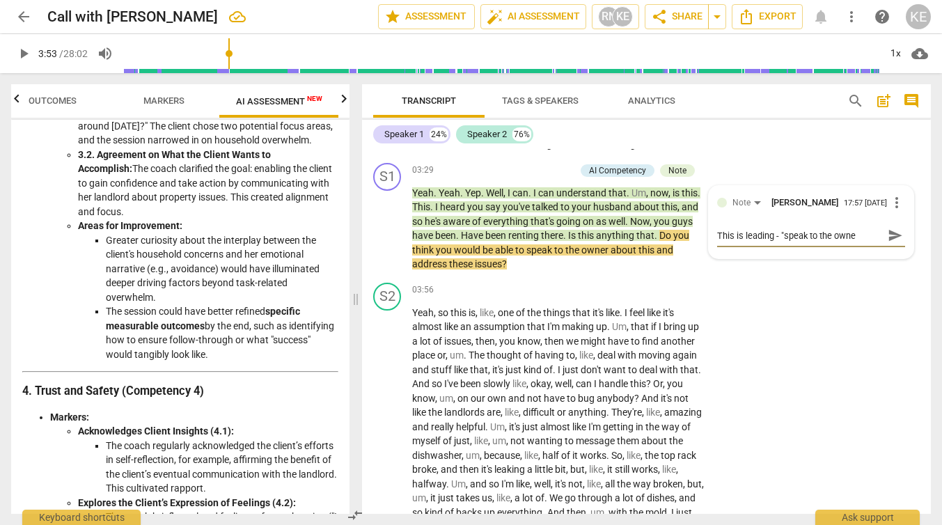
type textarea "This is leading - "speak to the owner"
type textarea "This is leading - "speak to the owner a"
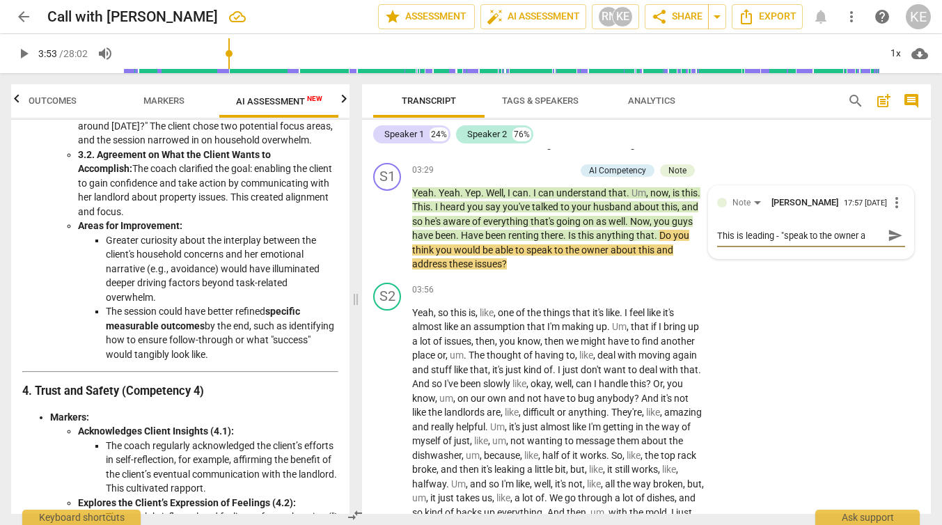
type textarea "This is leading - "speak to the owner ab"
type textarea "This is leading - "speak to the owner abo"
type textarea "This is leading - "speak to the owner abou"
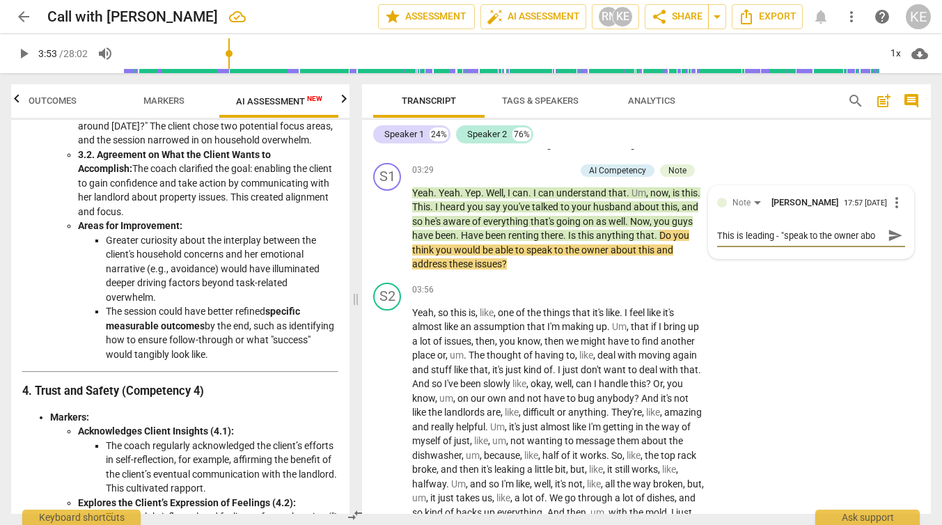
type textarea "This is leading - "speak to the owner abou"
type textarea "This is leading - "speak to the owner [PERSON_NAME]"
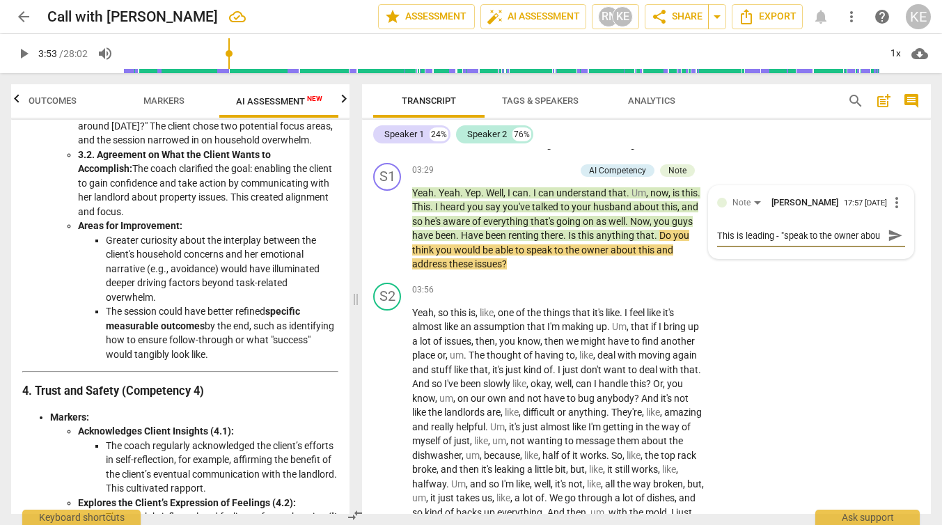
type textarea "This is leading - "speak to the owner [PERSON_NAME]"
type textarea "This is leading - "speak to the owner abou th"
type textarea "This is leading - "speak to the owner [PERSON_NAME]"
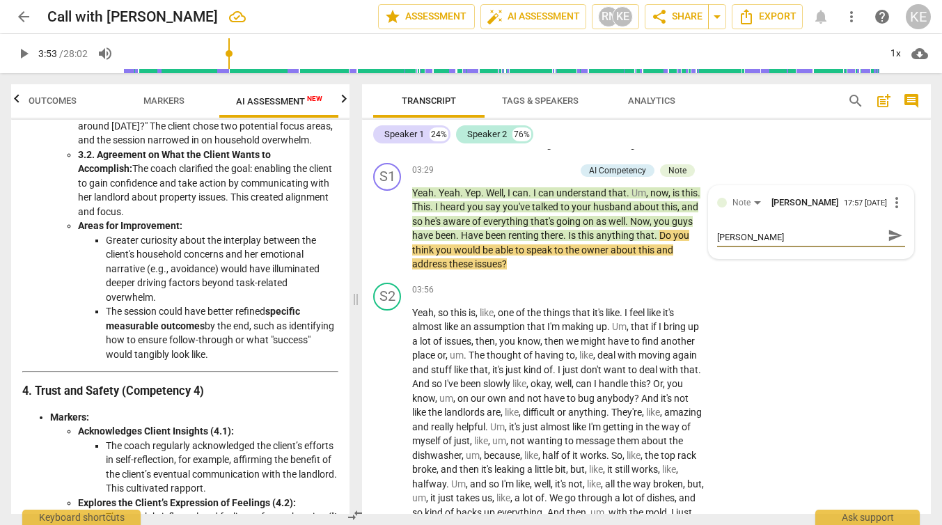
type textarea "This is leading - "speak to the owner abou this"
type textarea "This is leading - "speak to the owner abou this."
type textarea "This is leading - "speak to the owner abou this.."
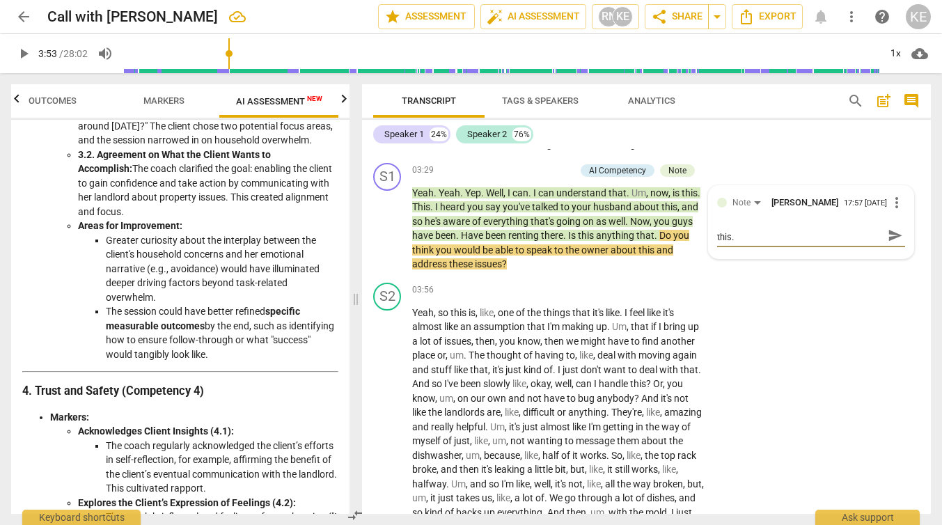
type textarea "This is leading - "speak to the owner abou this.."
type textarea "This is leading - "speak to the owner abou this..."
type textarea "This is leading - "speak to the owner abou this...""
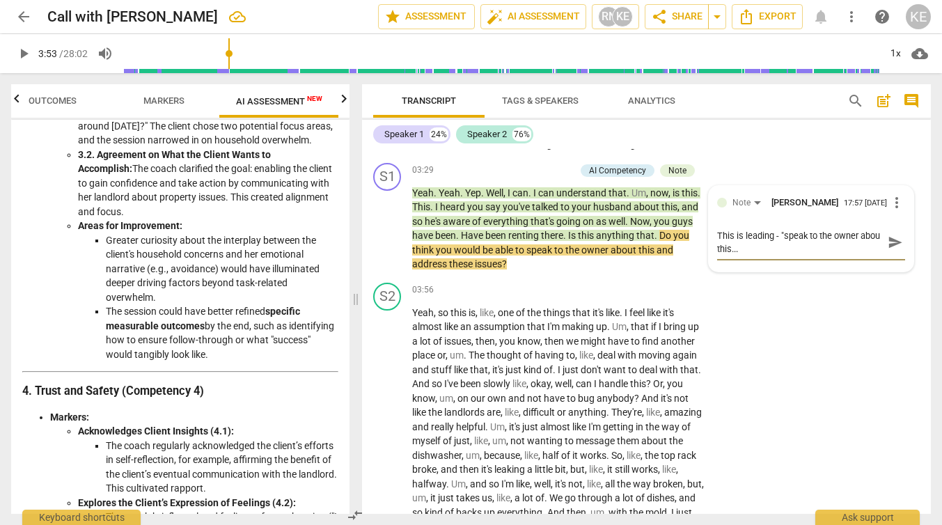
type textarea "This is leading - "speak to the owner abou this...""
type textarea "This is leading - "speak to the owner about this...""
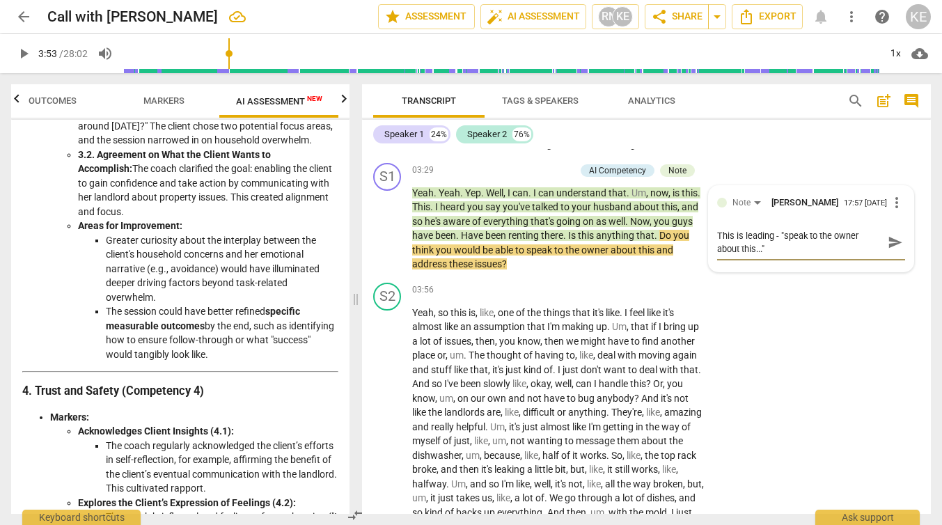
type textarea "This is leading - "speak to the owner about this..." A"
type textarea "This is leading - "speak to the owner about this..." Al"
type textarea "This is leading - "speak to the owner about this..." Als"
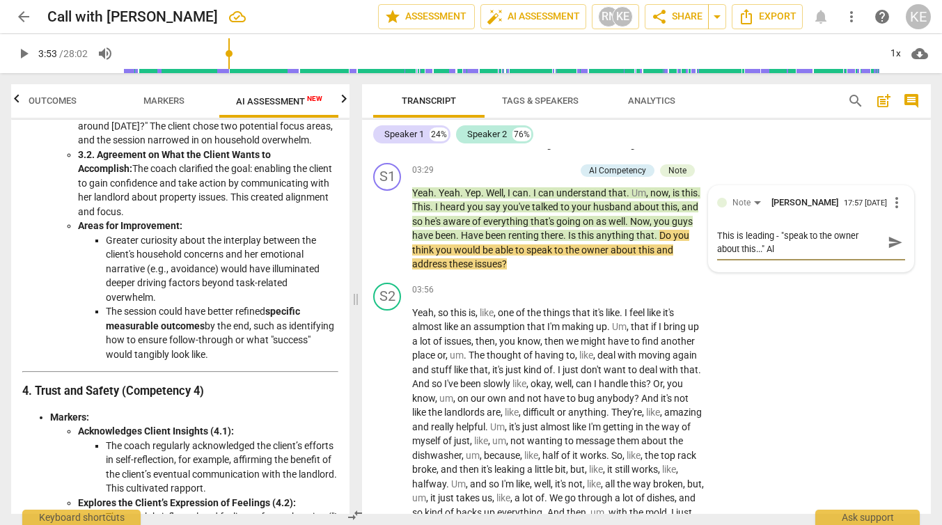
type textarea "This is leading - "speak to the owner about this..." Als"
type textarea "This is leading - "speak to the owner about this..." Also"
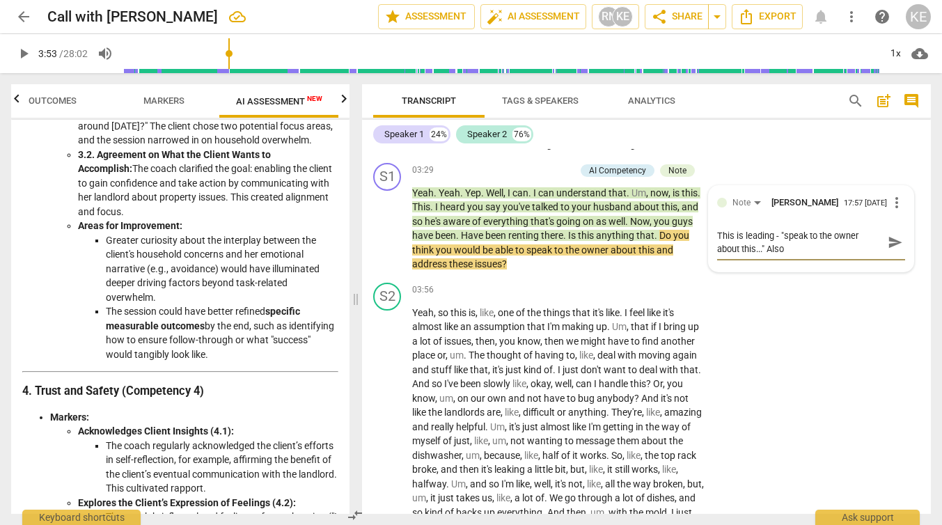
type textarea "This is leading - "speak to the owner about this..." Also t"
type textarea "This is leading - "speak to the owner about this..." Also th"
type textarea "This is leading - "speak to the owner about this..." Also the"
type textarea "This is leading - "speak to the owner about this..." Also ther"
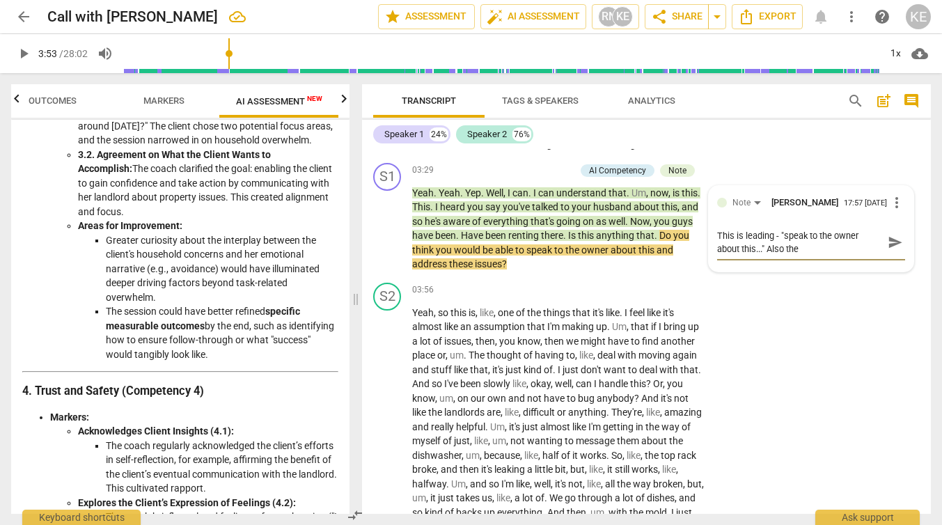
type textarea "This is leading - "speak to the owner about this..." Also ther"
type textarea "This is leading - "speak to the owner about this..." Also there"
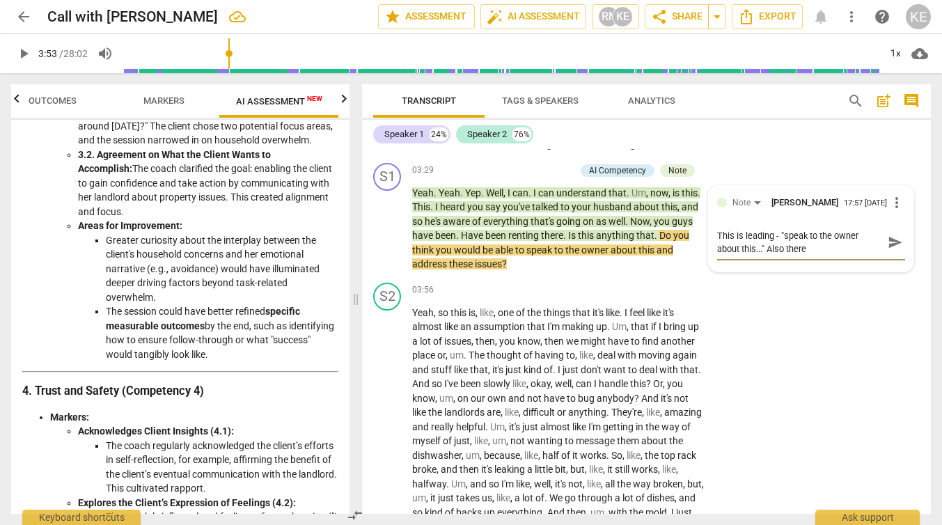
type textarea "This is leading - "speak to the owner about this..." Also there w"
type textarea "This is leading - "speak to the owner about this..." Also there wa"
type textarea "This is leading - "speak to the owner about this..." Also there was"
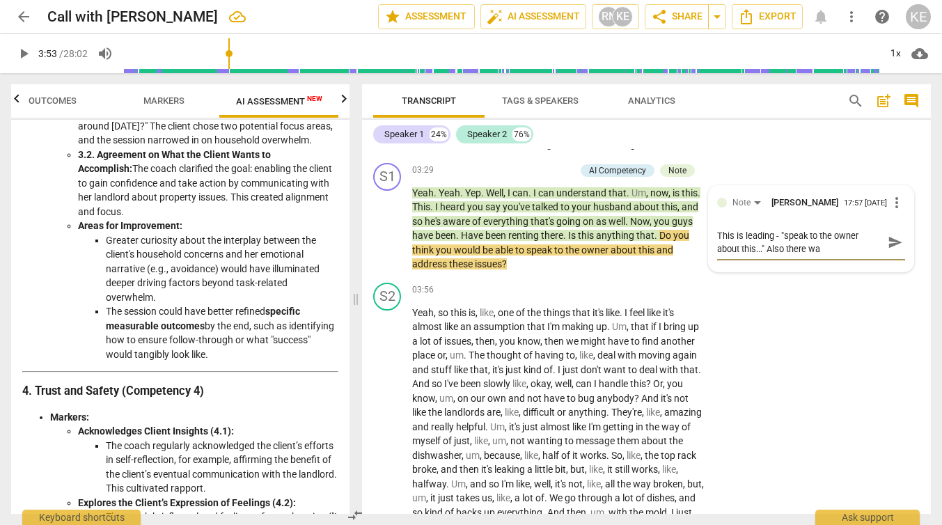
type textarea "This is leading - "speak to the owner about this..." Also there was"
type textarea "This is leading - "speak to the owner about this..." Also there was d"
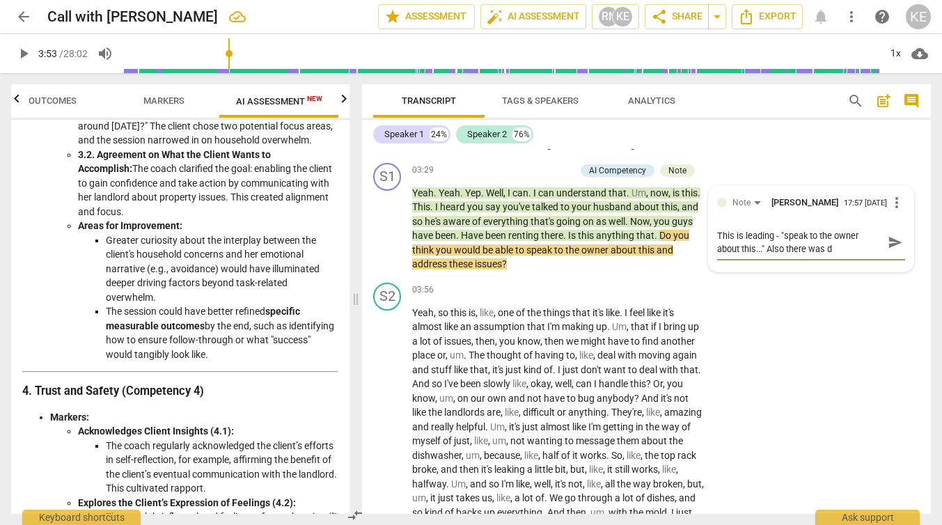
type textarea "This is leading - "speak to the owner about this..." Also there was"
type textarea "This is leading - "speak to the owner about this..." Also there was s"
type textarea "This is leading - "speak to the owner about this..." Also there was st"
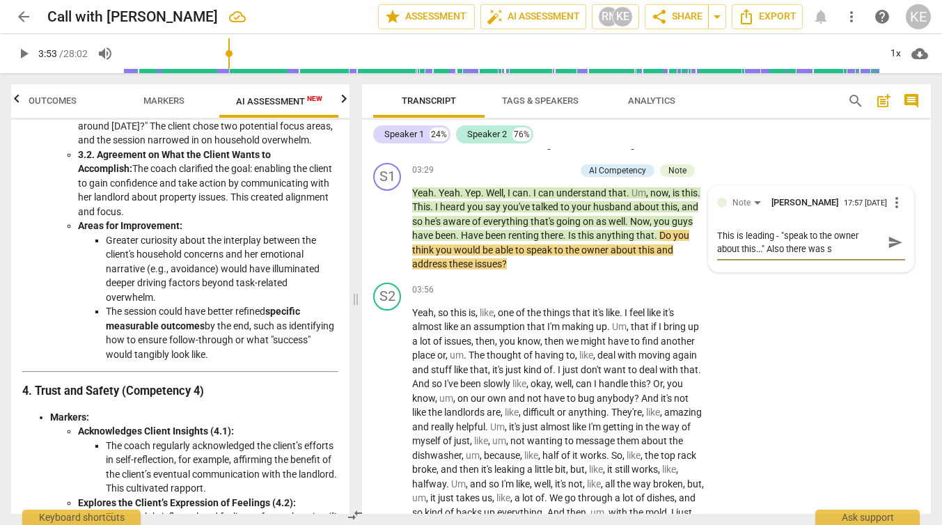
type textarea "This is leading - "speak to the owner about this..." Also there was st"
type textarea "This is leading - "speak to the owner about this..." Also there was sta"
type textarea "This is leading - "speak to the owner about this..." Also there was stac"
type textarea "This is leading - "speak to the owner about this..." Also there was stack"
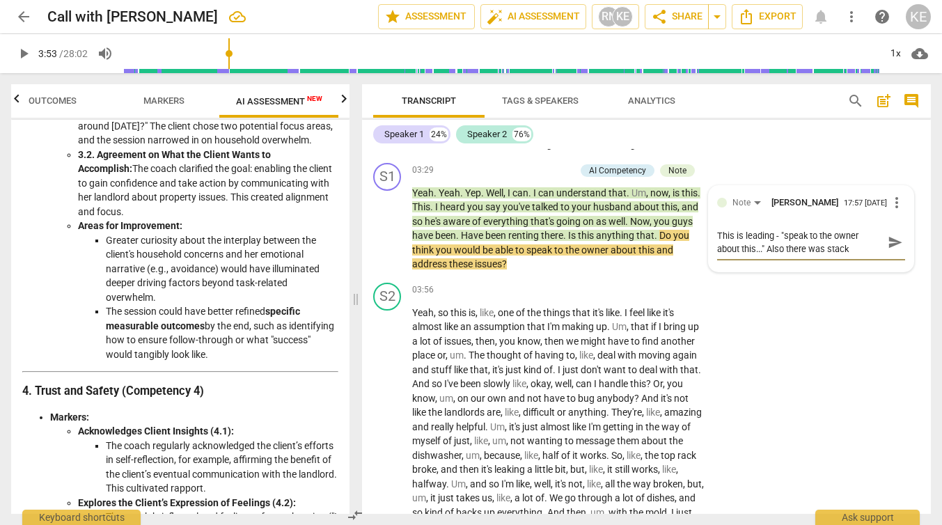
type textarea "This is leading - "speak to the owner about this..." Also there was stacki"
type textarea "This is leading - "speak to the owner about this..." Also there was stackin"
type textarea "This is leading - "speak to the owner about this..." Also there was stacking"
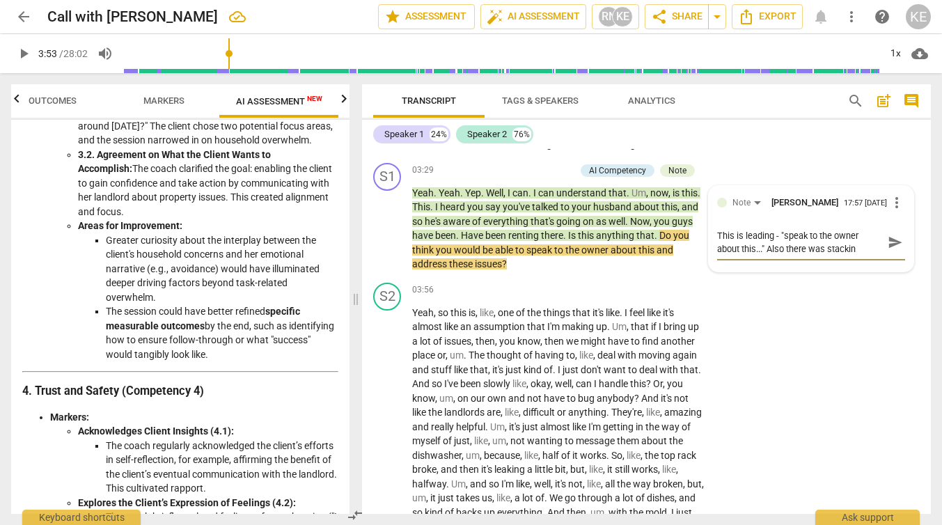
type textarea "This is leading - "speak to the owner about this..." Also there was stacking"
type textarea "This is leading - "speak to the owner about this..." Also there was stacking q"
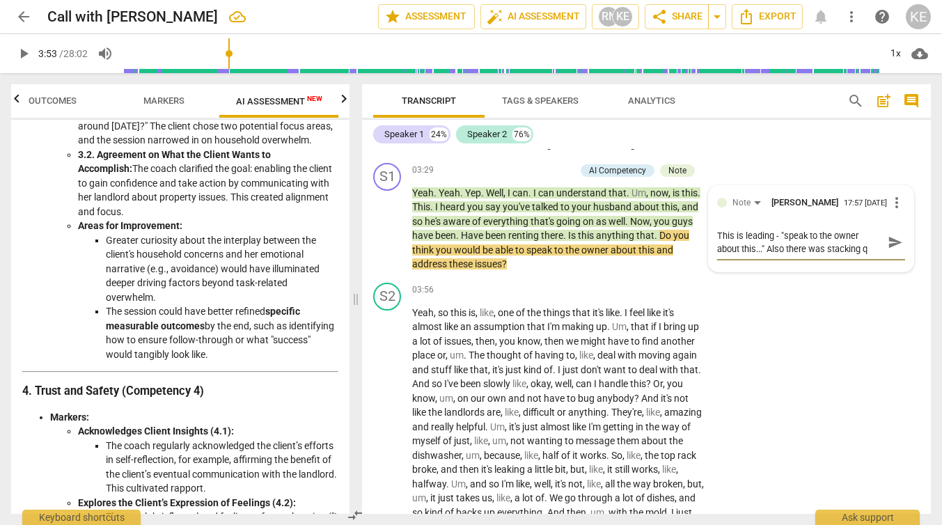
type textarea "This is leading - "speak to the owner about this..." Also there was stacking qu"
type textarea "This is leading - "speak to the owner about this..." Also there was stacking que"
type textarea "This is leading - "speak to the owner about this..." Also there was stacking qu…"
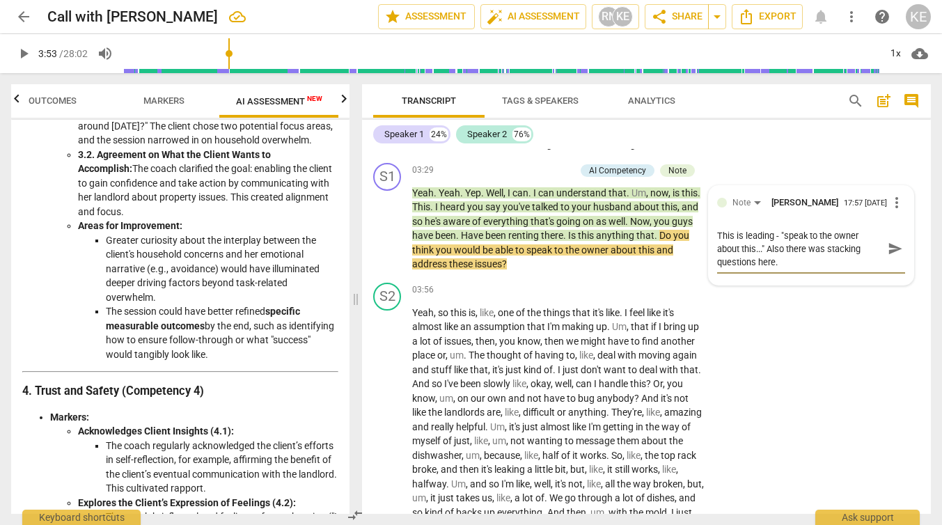
scroll to position [12, 0]
click at [388, 237] on span "play_arrow" at bounding box center [387, 229] width 17 height 17
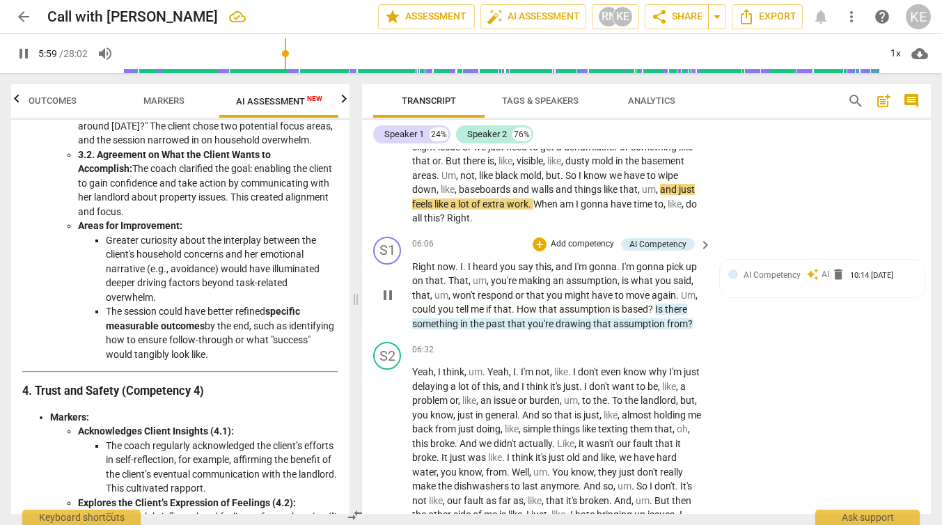
scroll to position [1363, 0]
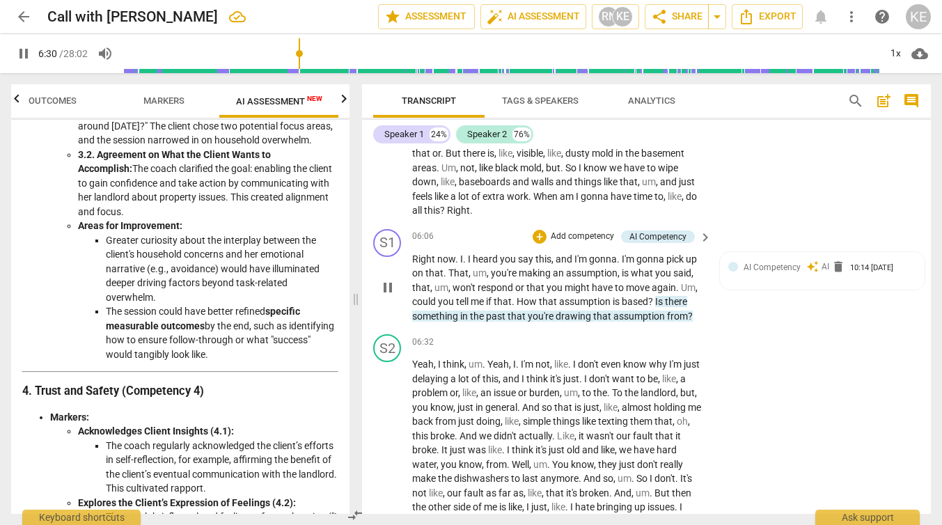
click at [387, 296] on span "pause" at bounding box center [387, 287] width 17 height 17
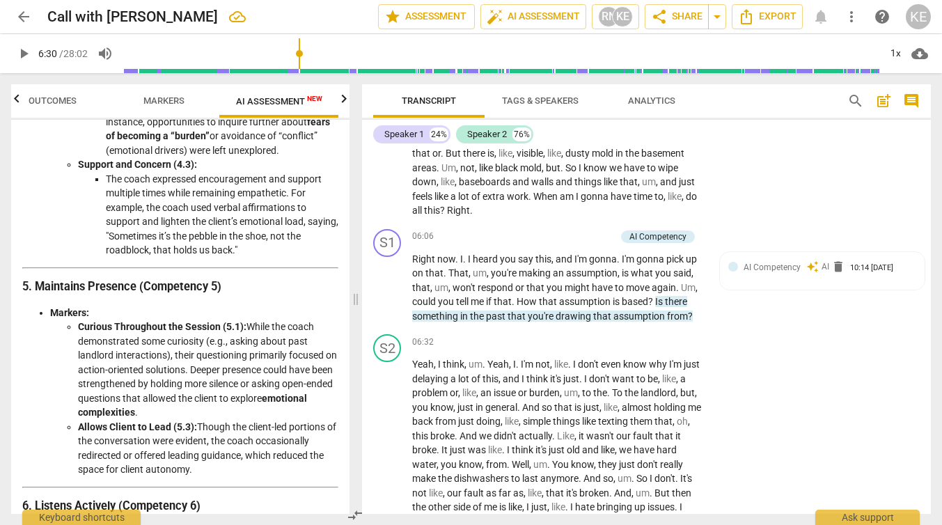
scroll to position [1137, 0]
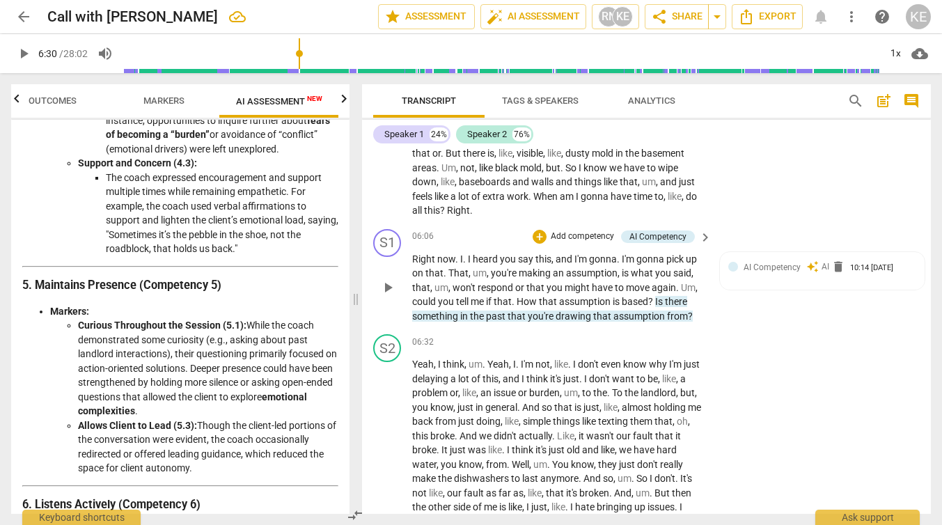
click at [582, 243] on p "Add competency" at bounding box center [582, 236] width 66 height 13
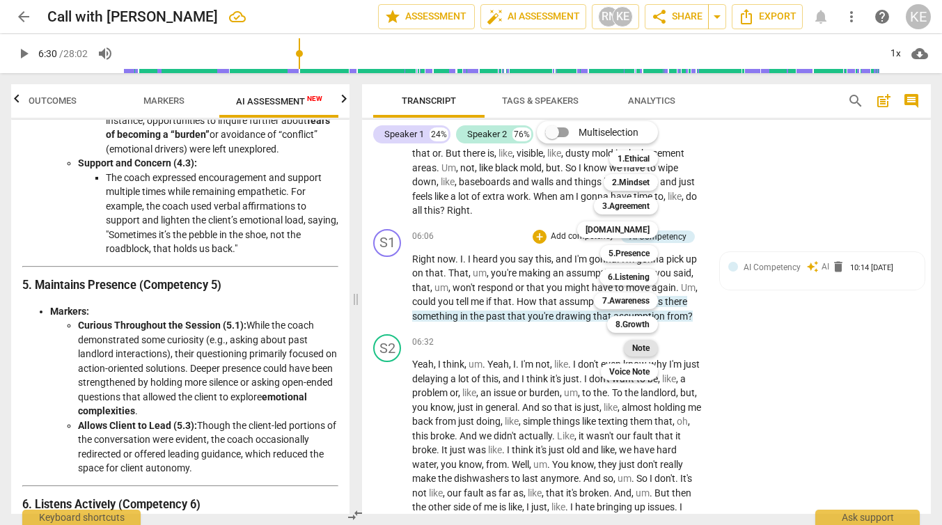
click at [632, 349] on div "Note" at bounding box center [641, 348] width 34 height 17
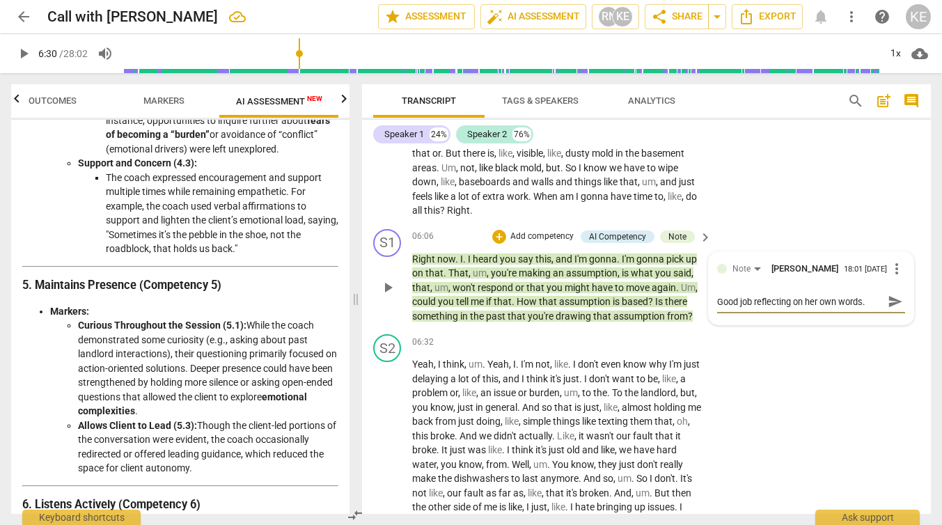
click at [891, 309] on span "send" at bounding box center [894, 301] width 15 height 15
click at [813, 299] on div "Note [PERSON_NAME] 18:02 [DATE] more_vert Good job reflecting on her own words." at bounding box center [811, 279] width 188 height 38
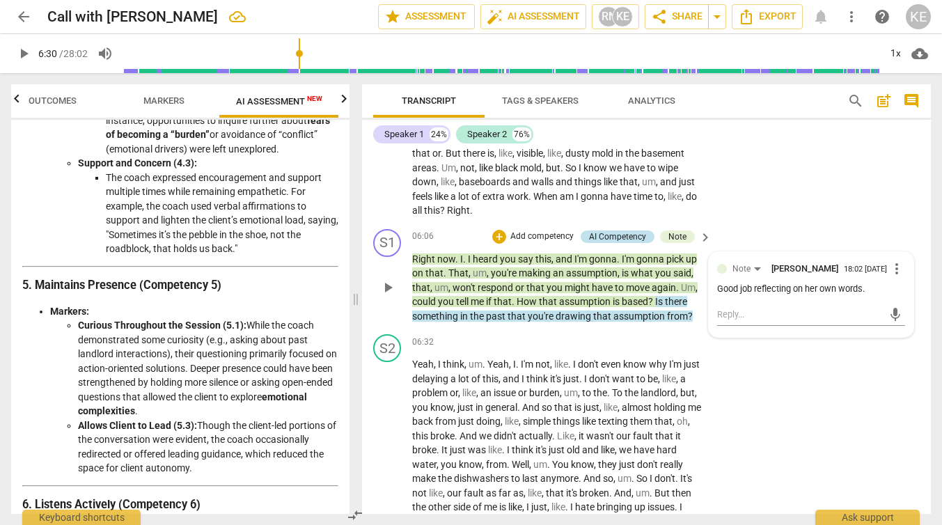
click at [601, 243] on div "AI Competency" at bounding box center [617, 236] width 57 height 13
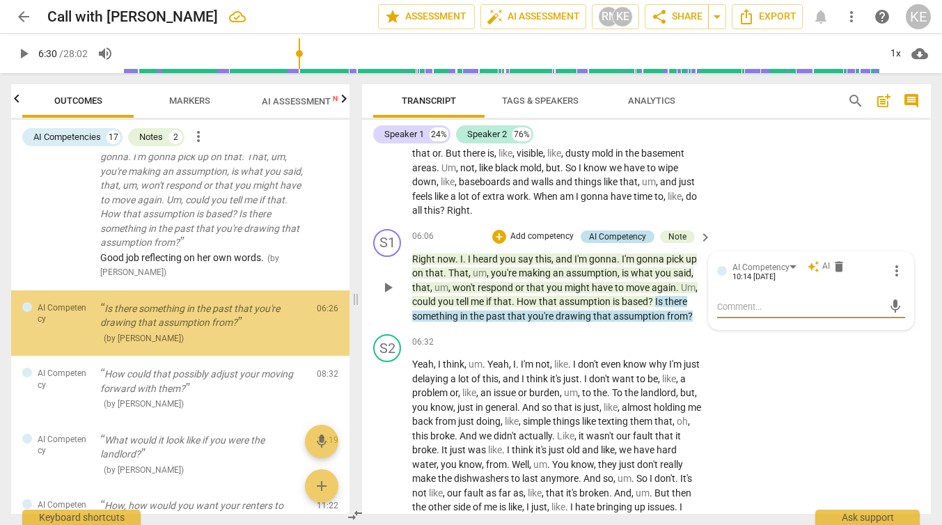
scroll to position [416, 0]
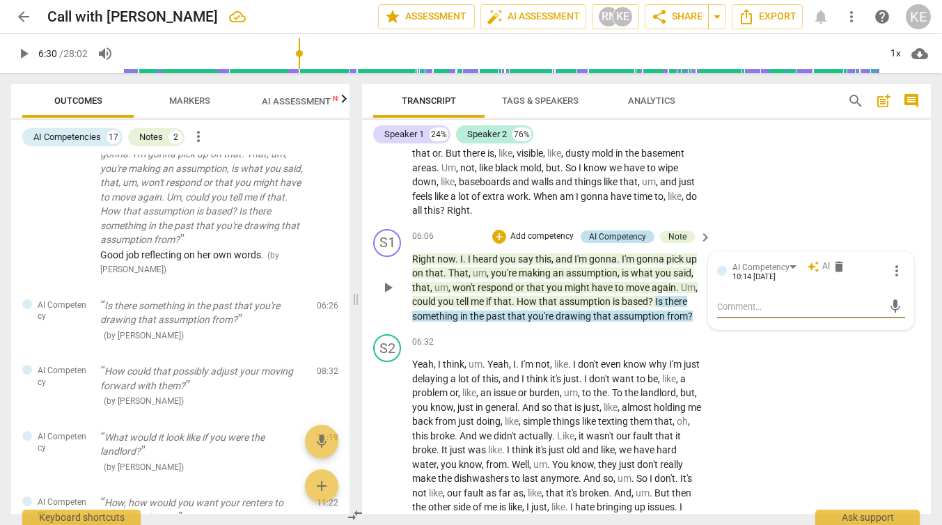
click at [612, 243] on div "AI Competency" at bounding box center [617, 236] width 57 height 13
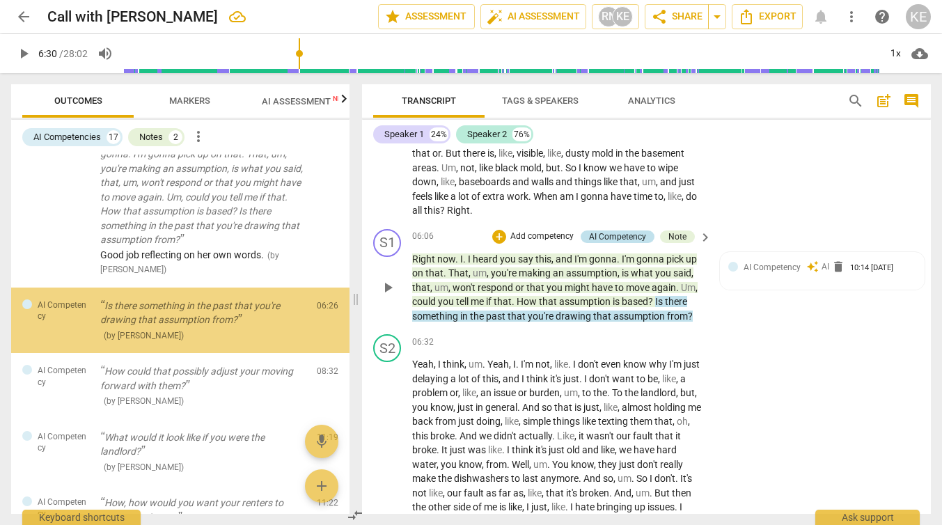
click at [612, 243] on div "AI Competency" at bounding box center [617, 236] width 57 height 13
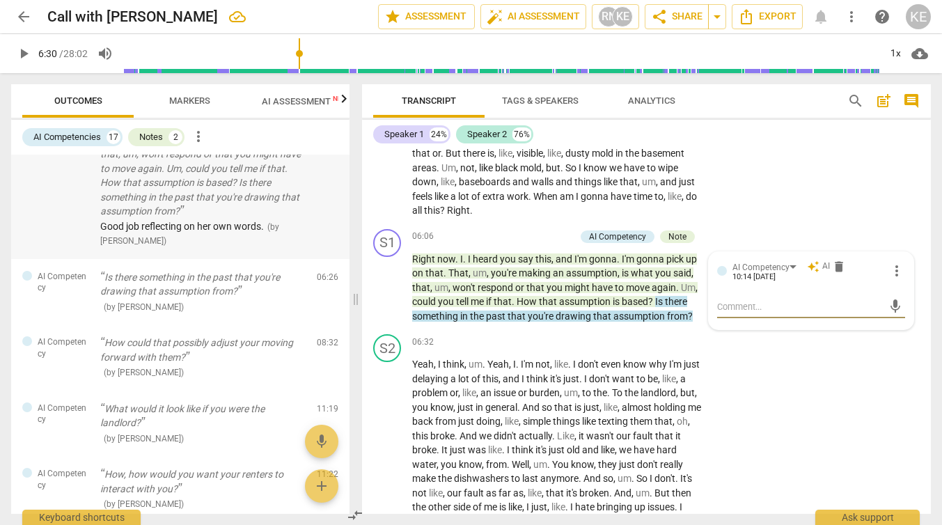
scroll to position [448, 0]
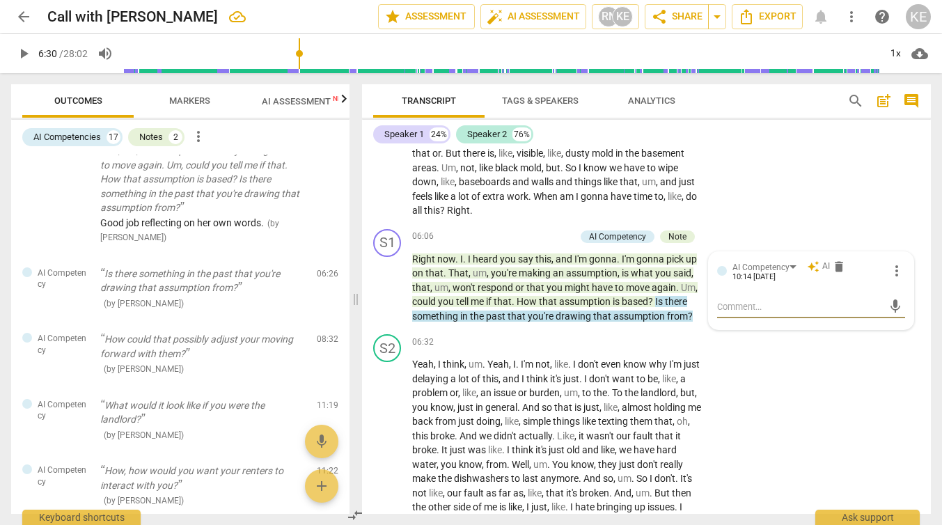
click at [29, 61] on span "play_arrow" at bounding box center [23, 53] width 17 height 17
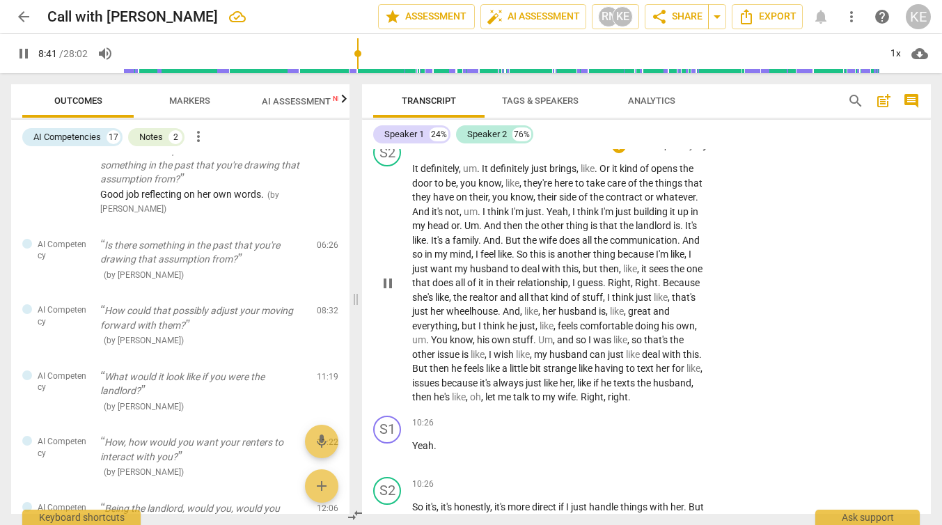
scroll to position [1948, 0]
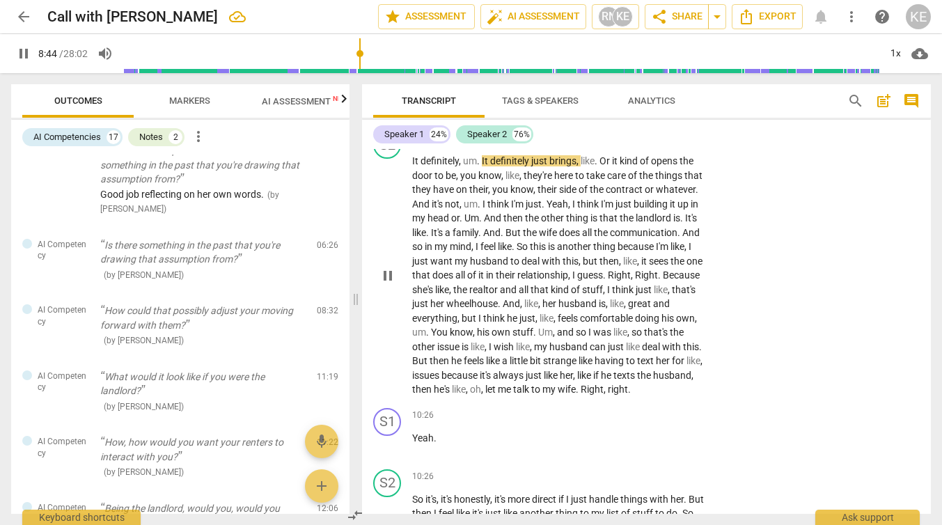
click at [386, 284] on span "pause" at bounding box center [387, 275] width 17 height 17
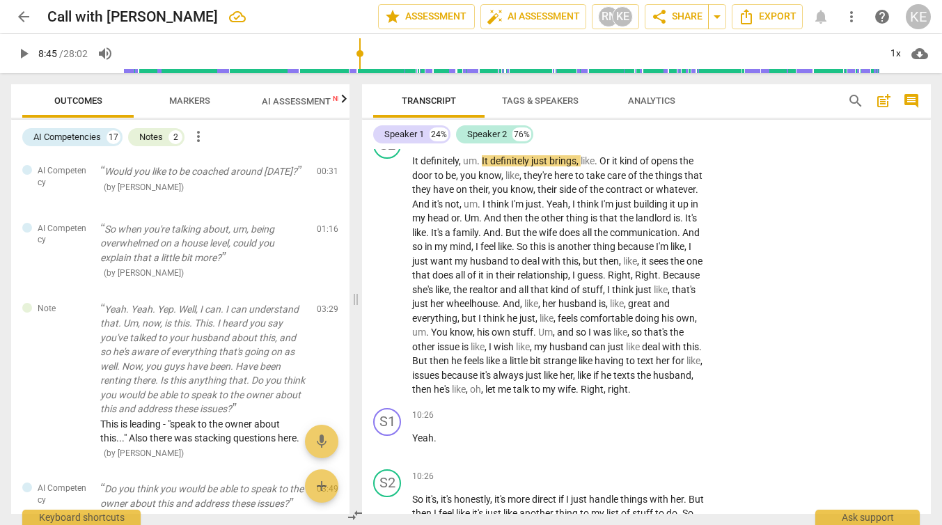
scroll to position [0, 0]
click at [85, 134] on div "AI Competencies" at bounding box center [67, 137] width 68 height 14
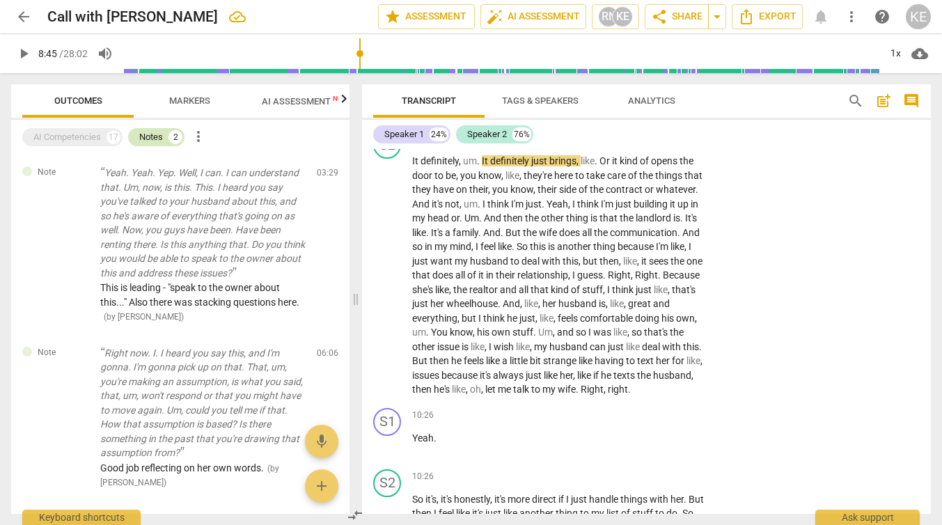
click at [145, 142] on div "Notes" at bounding box center [151, 137] width 24 height 14
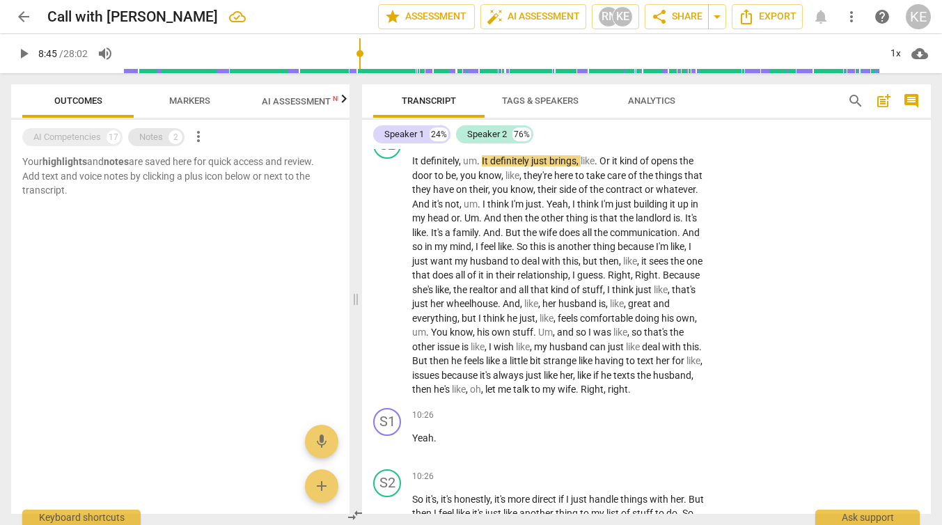
click at [145, 142] on div "Notes" at bounding box center [151, 137] width 24 height 14
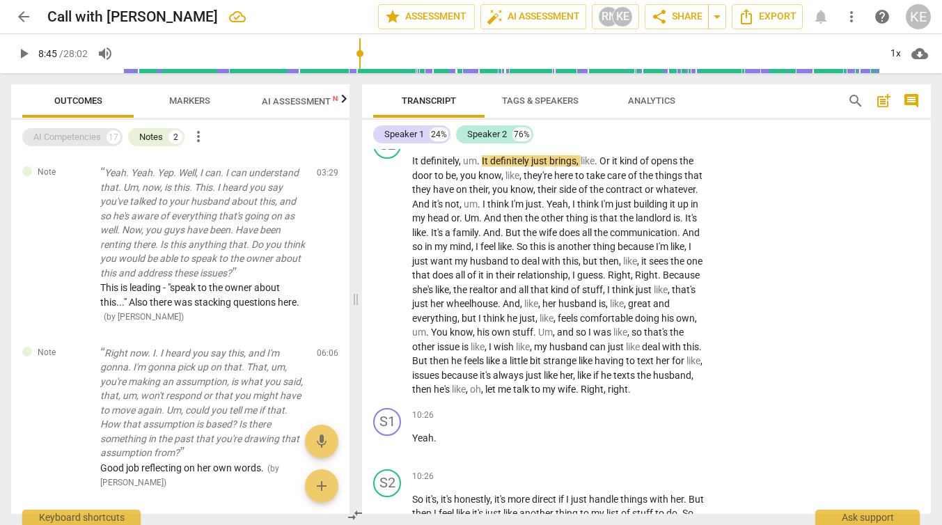
click at [76, 141] on div "AI Competencies" at bounding box center [67, 137] width 68 height 14
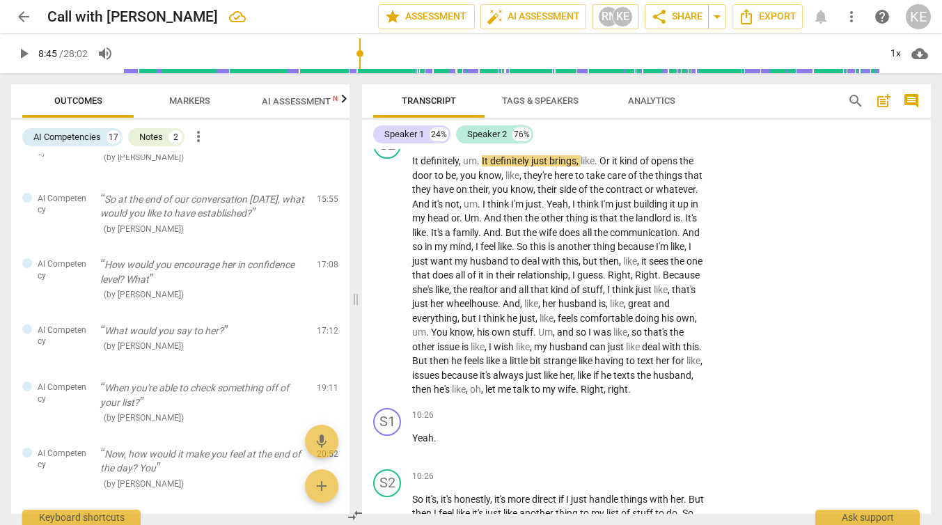
scroll to position [1019, 0]
click at [69, 157] on span "AI Competency" at bounding box center [63, 145] width 51 height 23
click at [180, 148] on p "Who would benefit if you were to speak up?" at bounding box center [202, 140] width 205 height 15
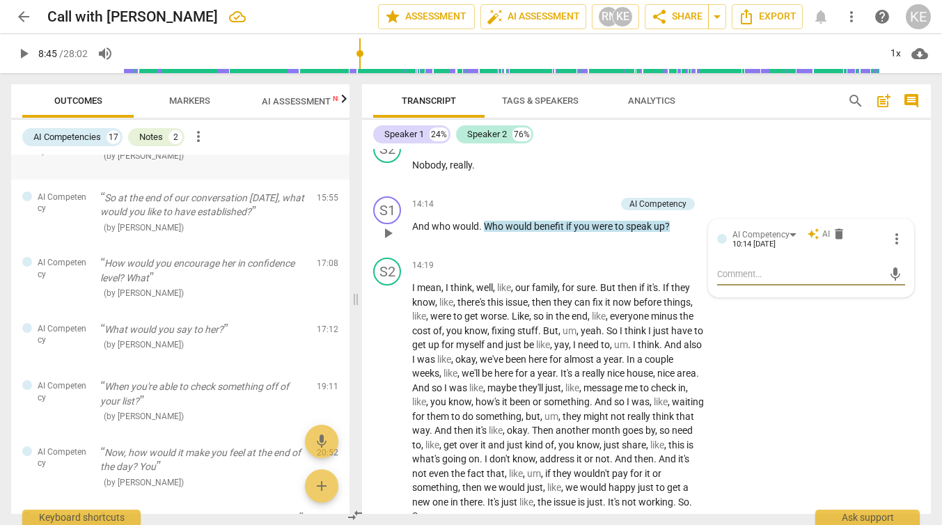
click at [180, 148] on p "Who would benefit if you were to speak up?" at bounding box center [202, 140] width 205 height 15
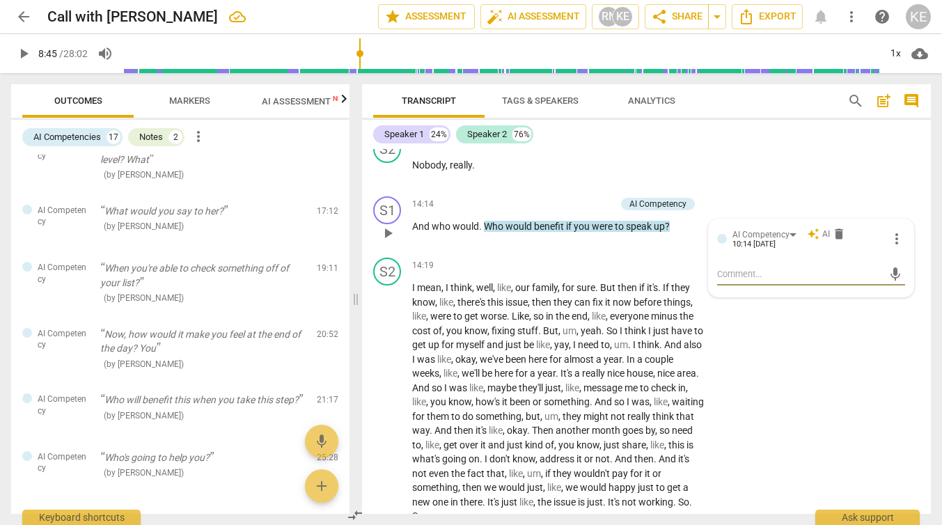
scroll to position [1226, 0]
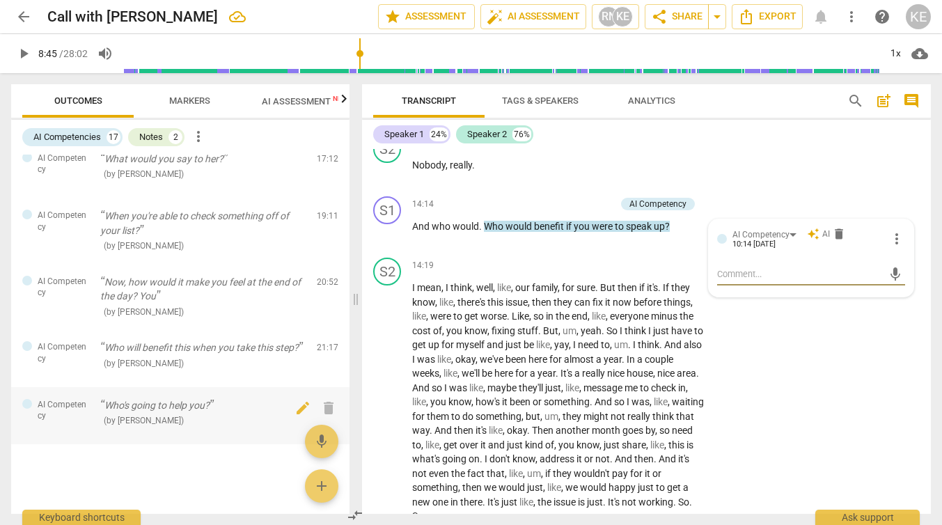
click at [163, 402] on p "Who's going to help you?" at bounding box center [202, 405] width 205 height 15
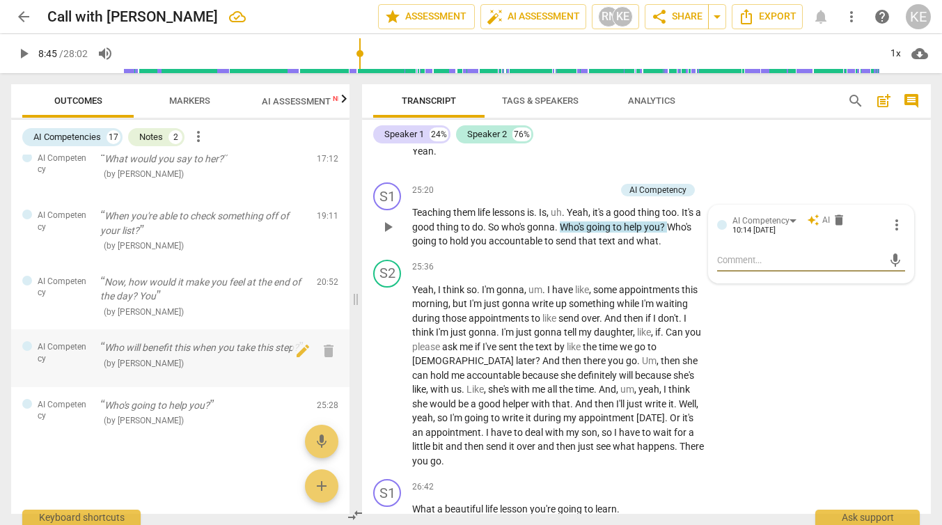
click at [170, 340] on p "Who will benefit this when you take this step?" at bounding box center [202, 347] width 205 height 15
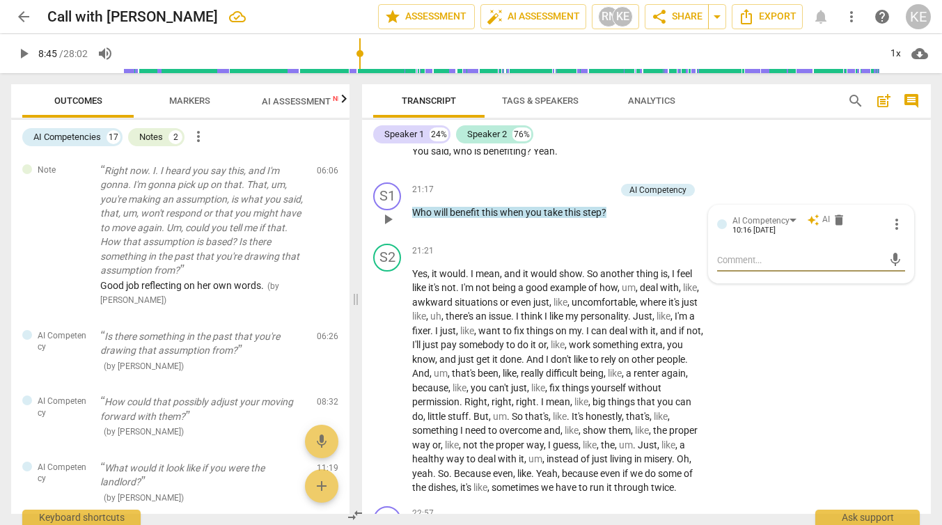
scroll to position [0, 0]
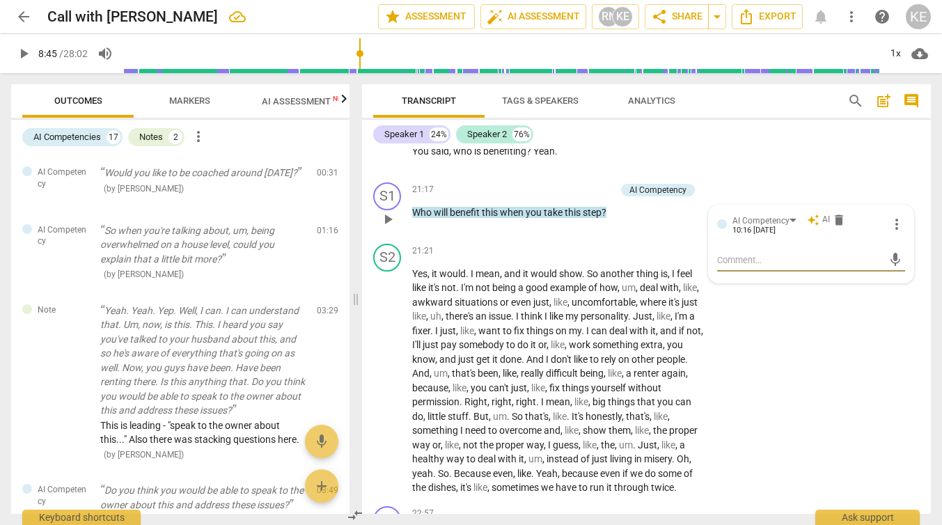
click at [193, 99] on span "Markers" at bounding box center [189, 100] width 41 height 10
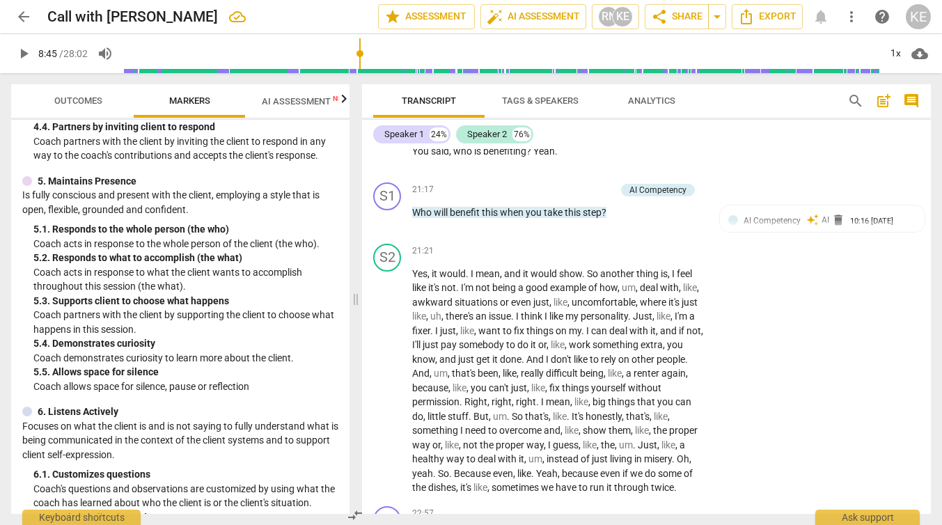
scroll to position [736, 0]
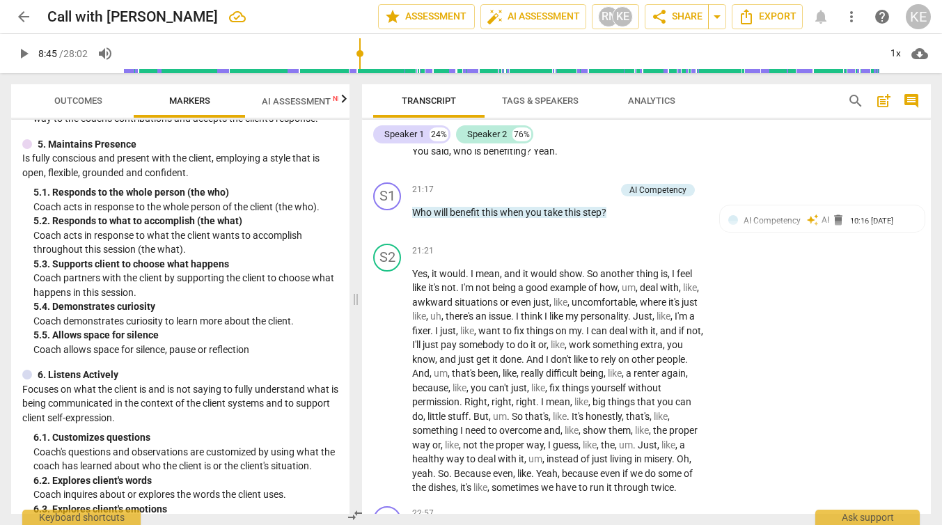
click at [299, 98] on span "AI Assessment New" at bounding box center [305, 101] width 86 height 10
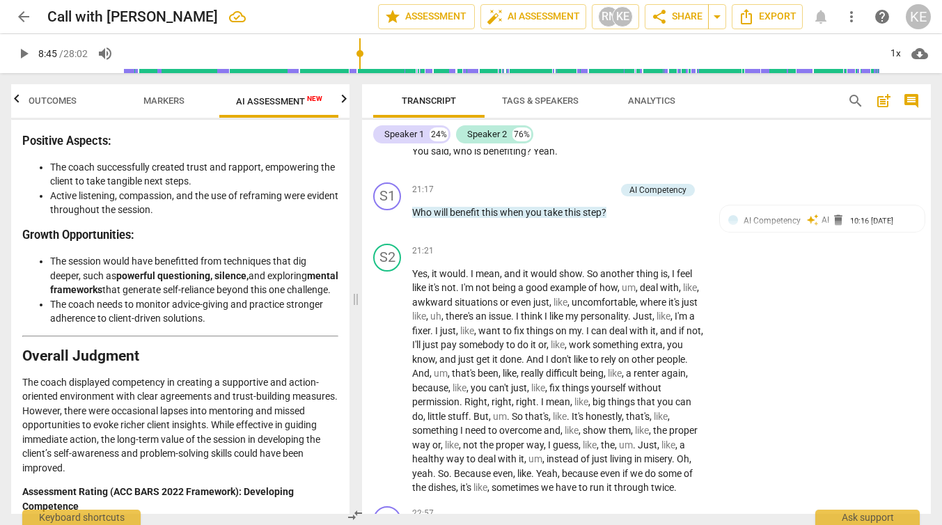
scroll to position [2915, 0]
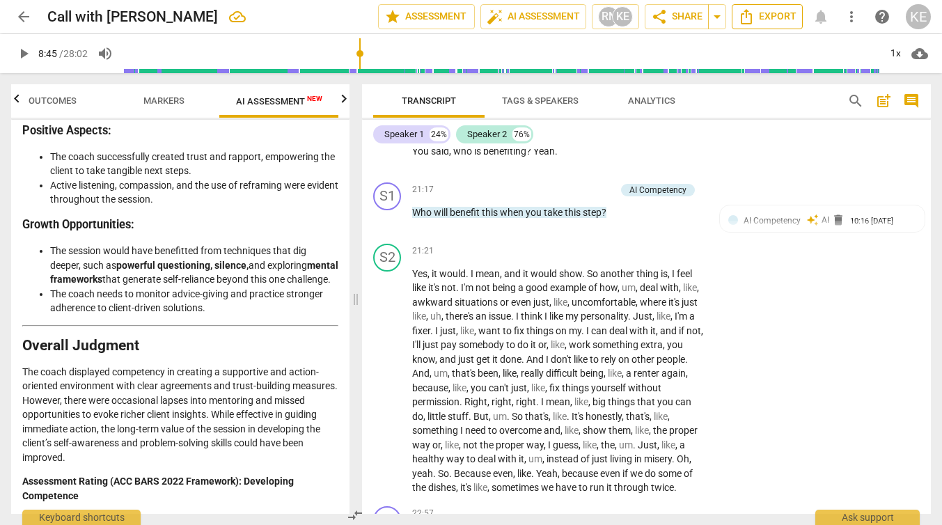
click at [763, 13] on span "Export" at bounding box center [767, 16] width 58 height 17
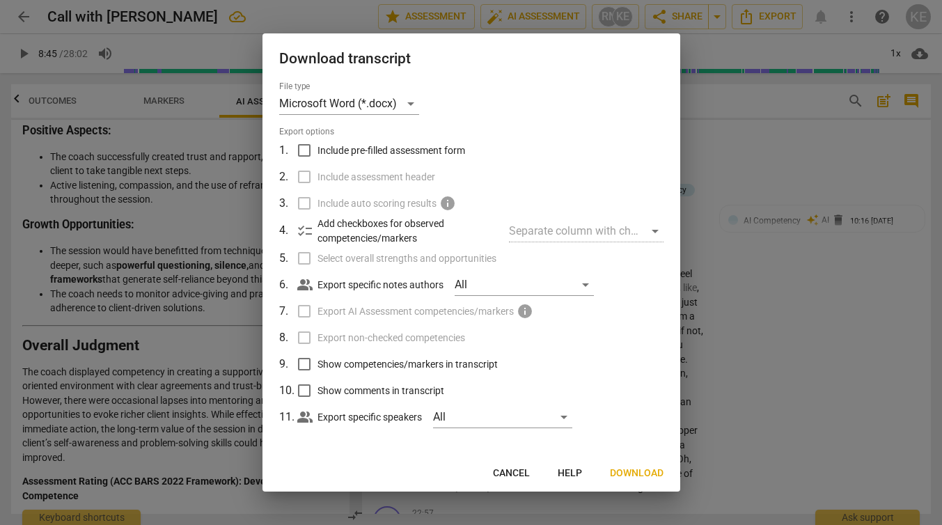
click at [207, 152] on div at bounding box center [471, 262] width 942 height 525
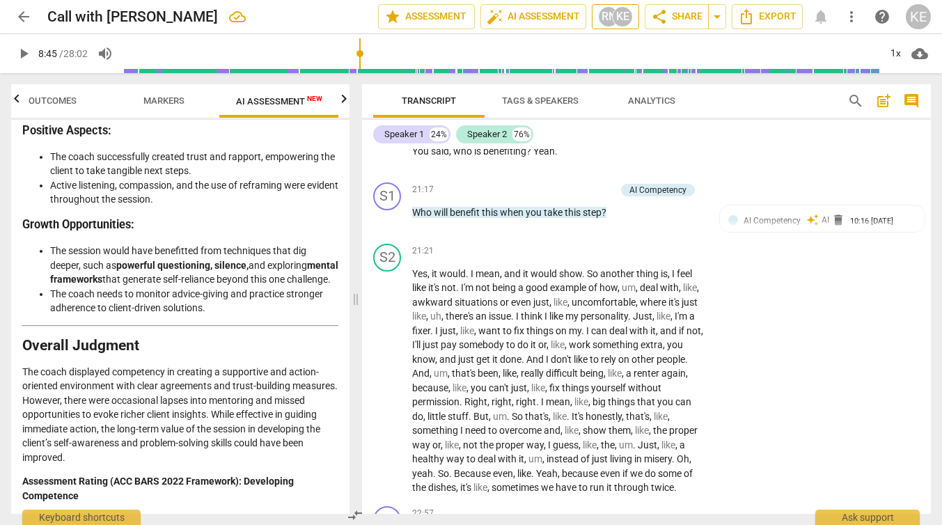
click at [609, 22] on div "RN" at bounding box center [608, 16] width 21 height 21
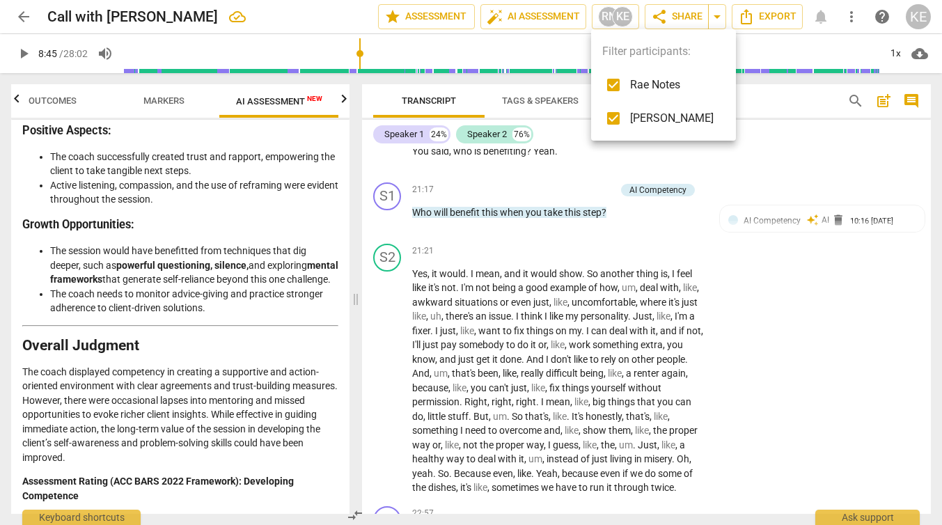
click at [773, 18] on div at bounding box center [471, 262] width 942 height 525
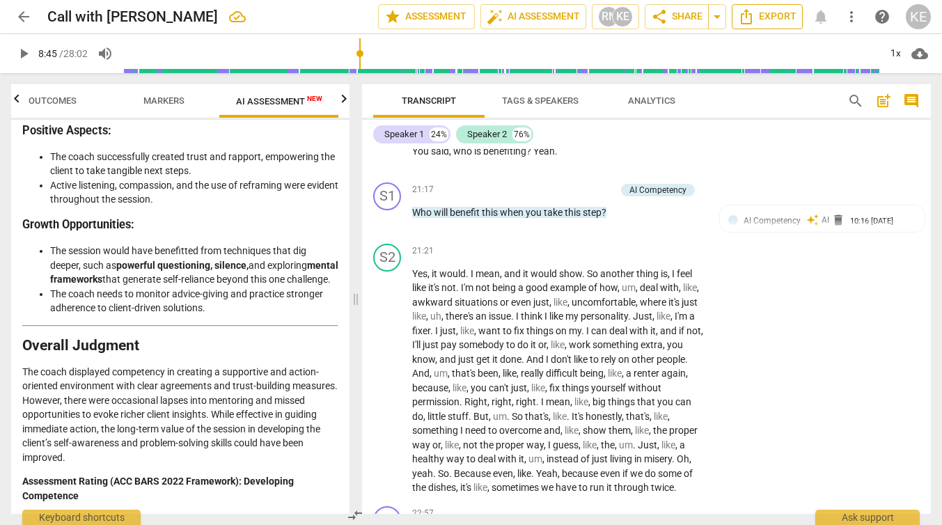
click at [760, 18] on span "Export" at bounding box center [767, 16] width 58 height 17
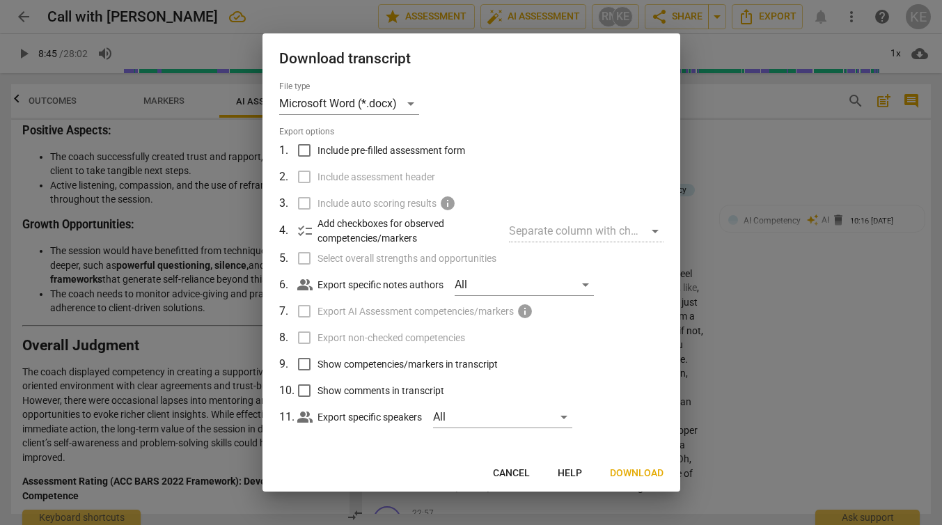
click at [710, 194] on div at bounding box center [471, 262] width 942 height 525
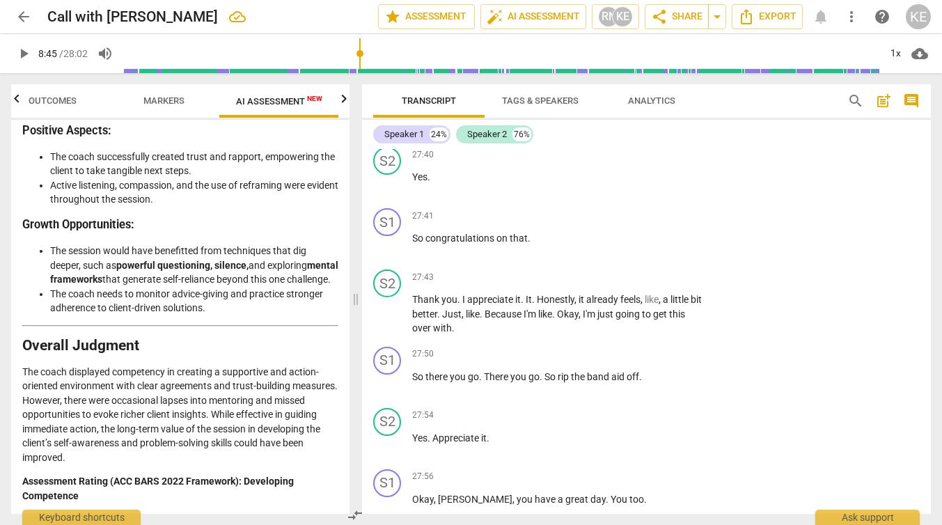
scroll to position [8594, 0]
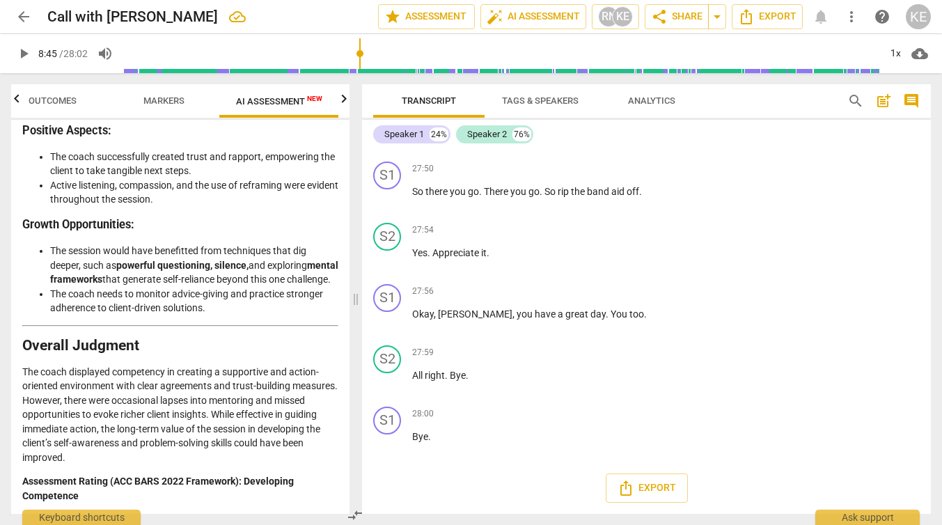
click at [196, 408] on p "The coach displayed competency in creating a supportive and action-oriented env…" at bounding box center [180, 415] width 316 height 100
click at [115, 479] on strong "Assessment Rating (ACC BARS 2022 Framework):" at bounding box center [131, 480] width 219 height 11
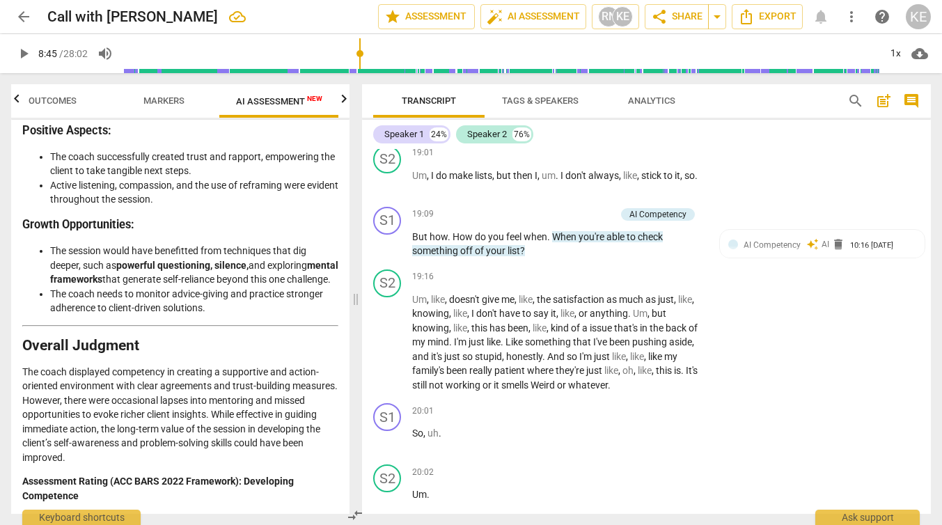
scroll to position [4801, 0]
